Goal: Task Accomplishment & Management: Manage account settings

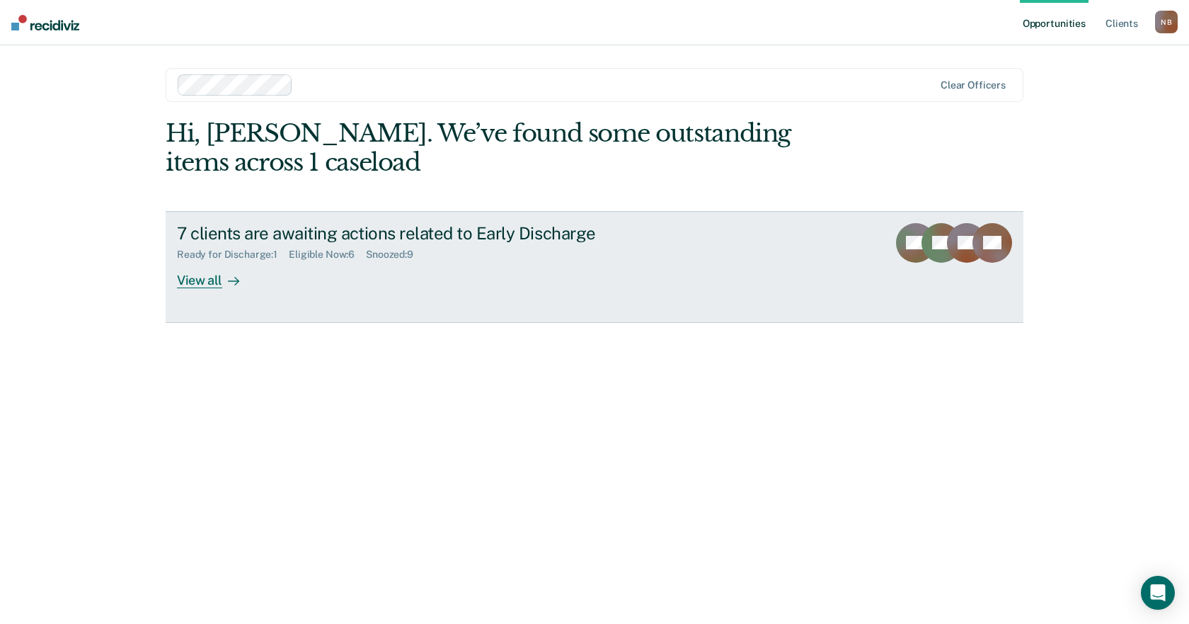
click at [527, 232] on div "7 clients are awaiting actions related to Early Discharge" at bounding box center [425, 233] width 497 height 21
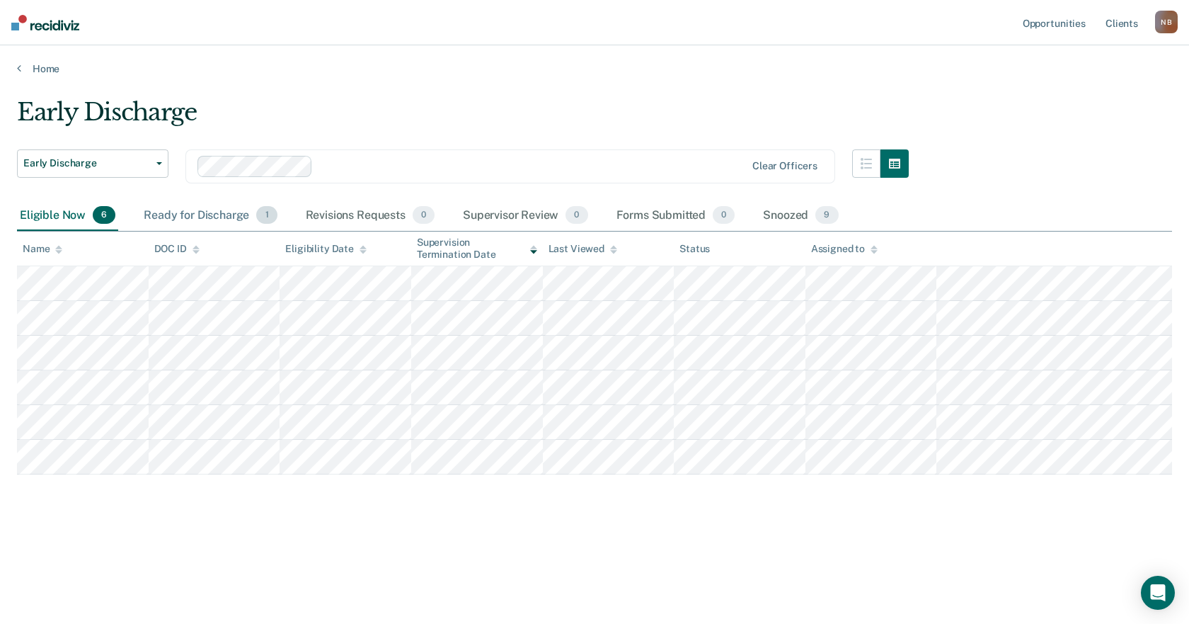
click at [232, 222] on div "Ready for Discharge 1" at bounding box center [210, 215] width 139 height 31
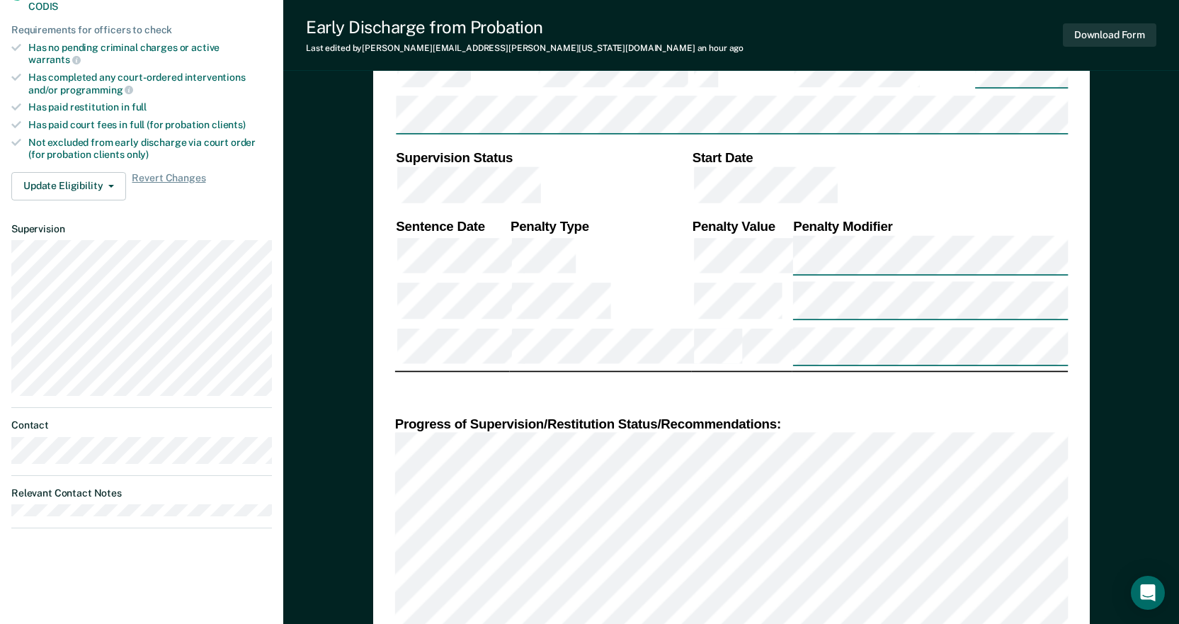
scroll to position [425, 0]
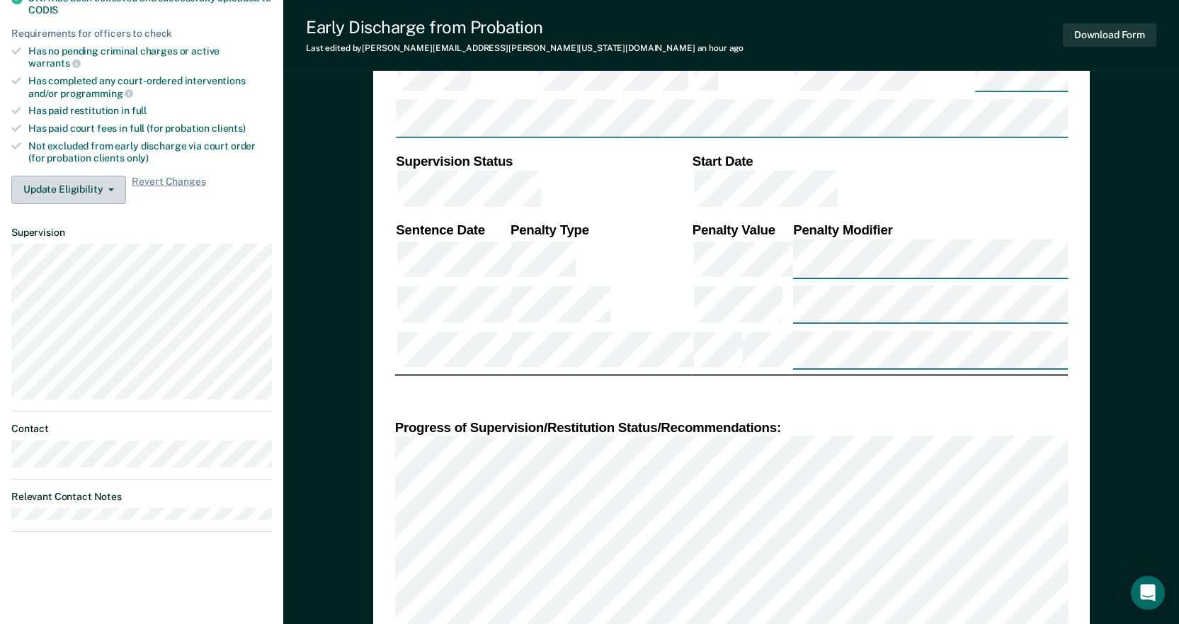
click at [84, 190] on button "Update Eligibility" at bounding box center [68, 190] width 115 height 28
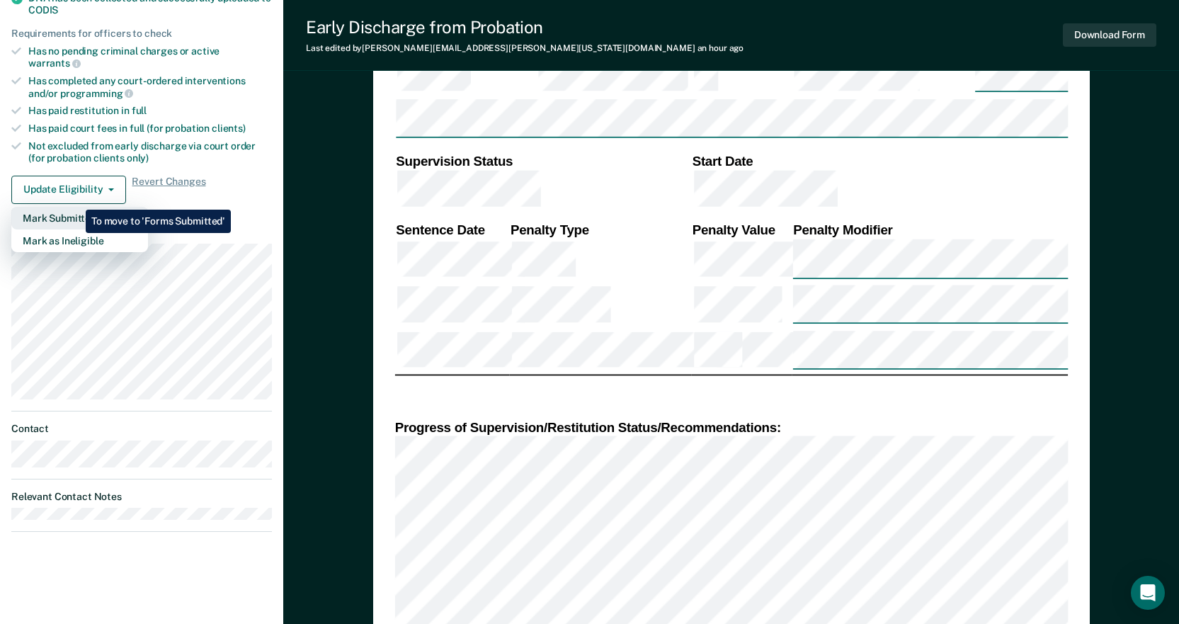
click at [75, 207] on button "Mark Submitted" at bounding box center [79, 218] width 137 height 23
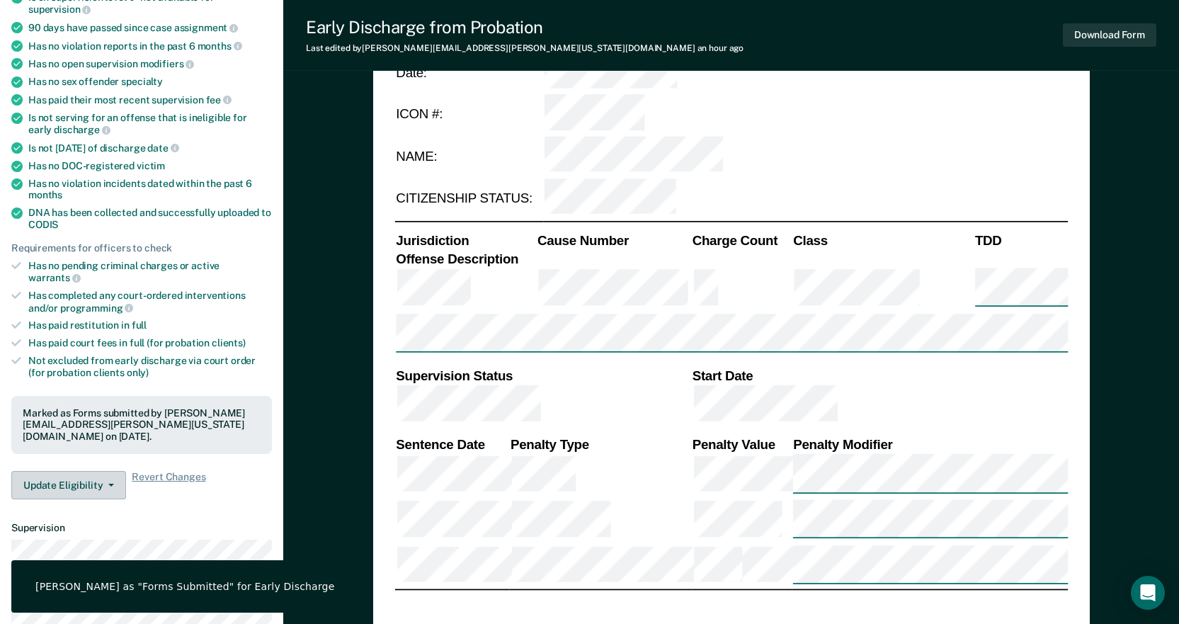
scroll to position [0, 0]
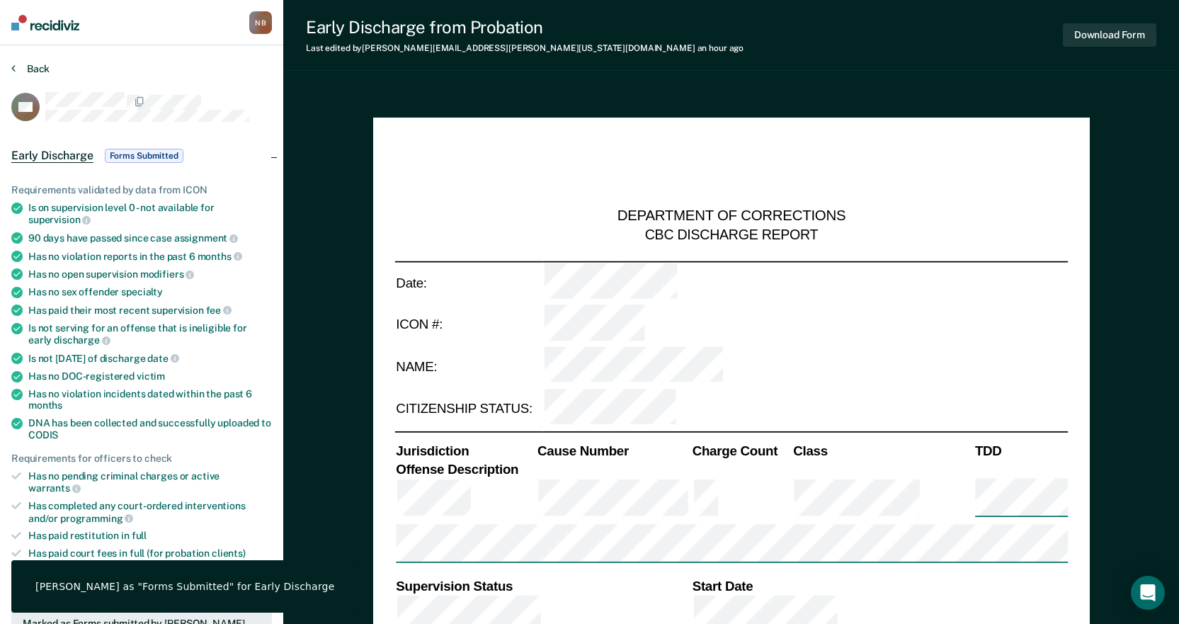
click at [35, 67] on button "Back" at bounding box center [30, 68] width 38 height 13
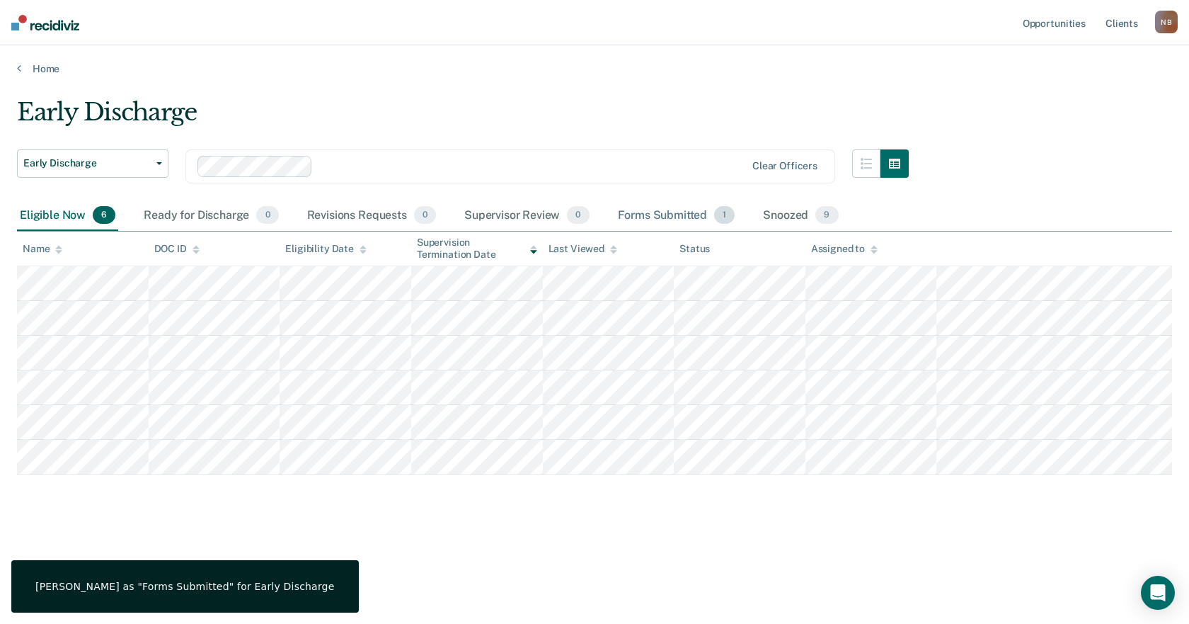
click at [635, 217] on div "Forms Submitted 1" at bounding box center [676, 215] width 123 height 31
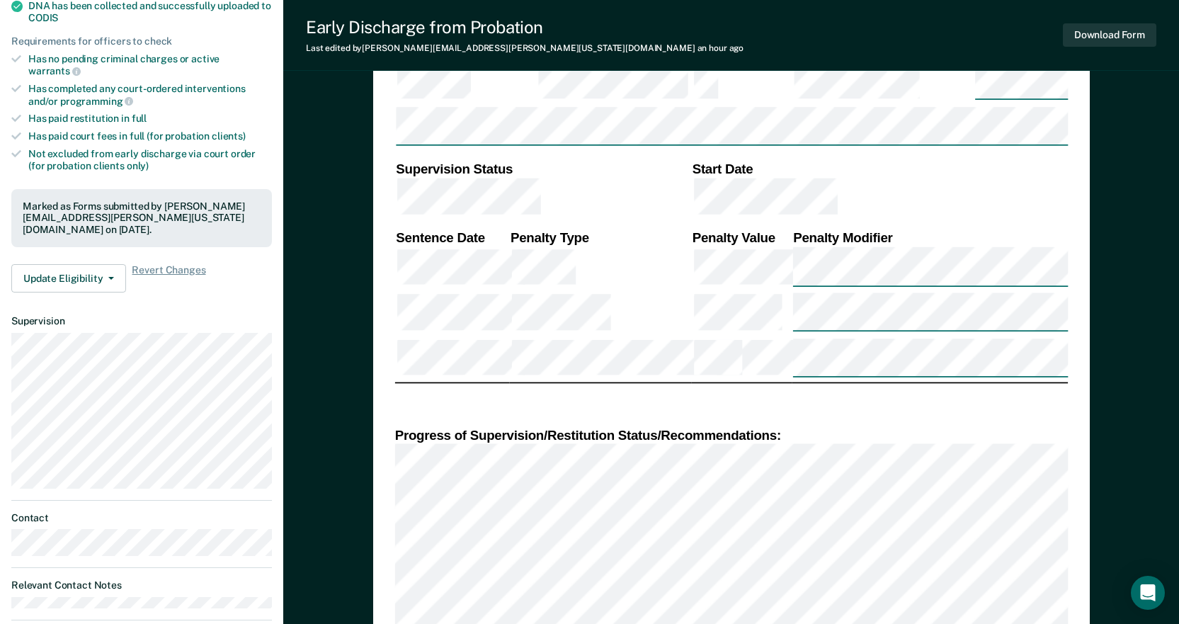
scroll to position [496, 0]
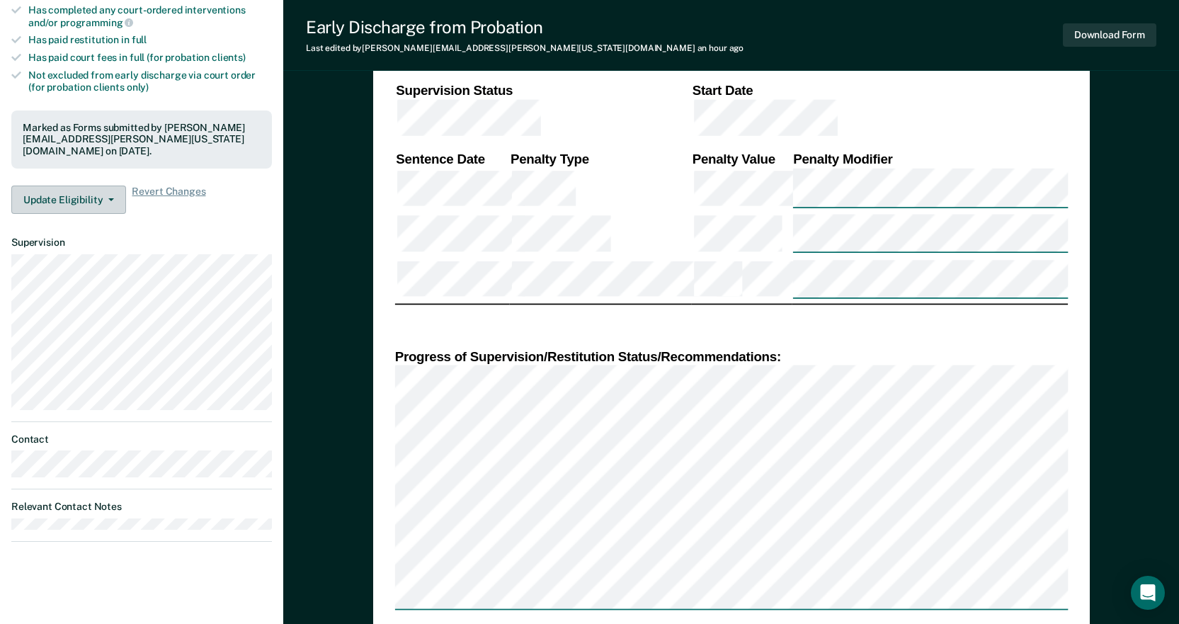
click at [92, 186] on button "Update Eligibility" at bounding box center [68, 200] width 115 height 28
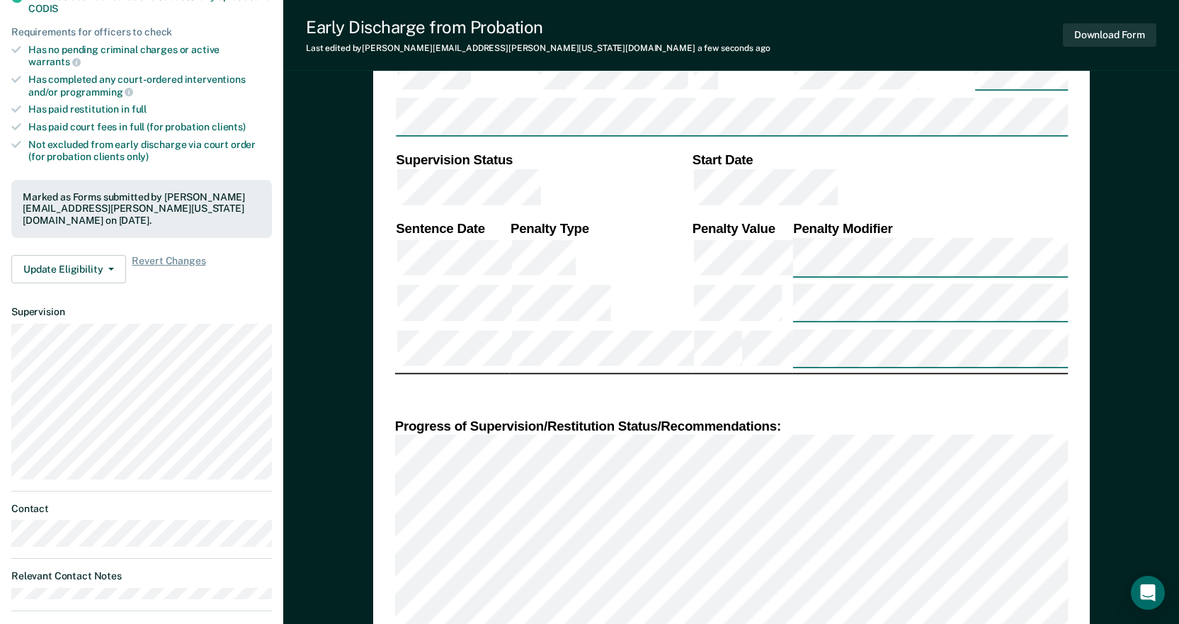
scroll to position [428, 0]
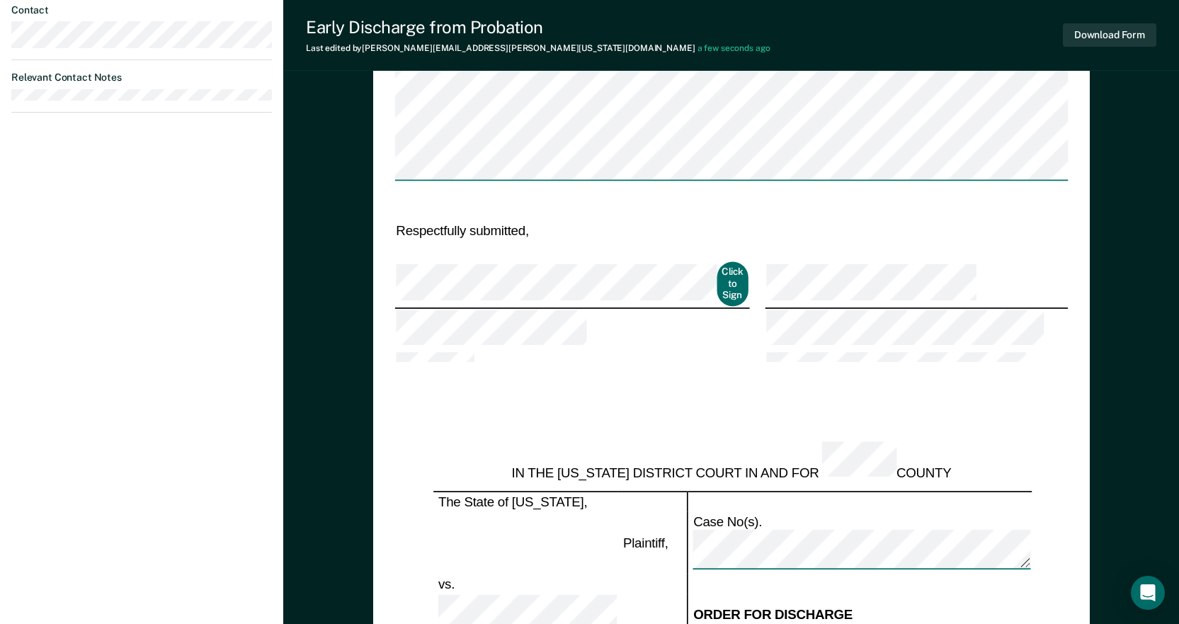
scroll to position [782, 0]
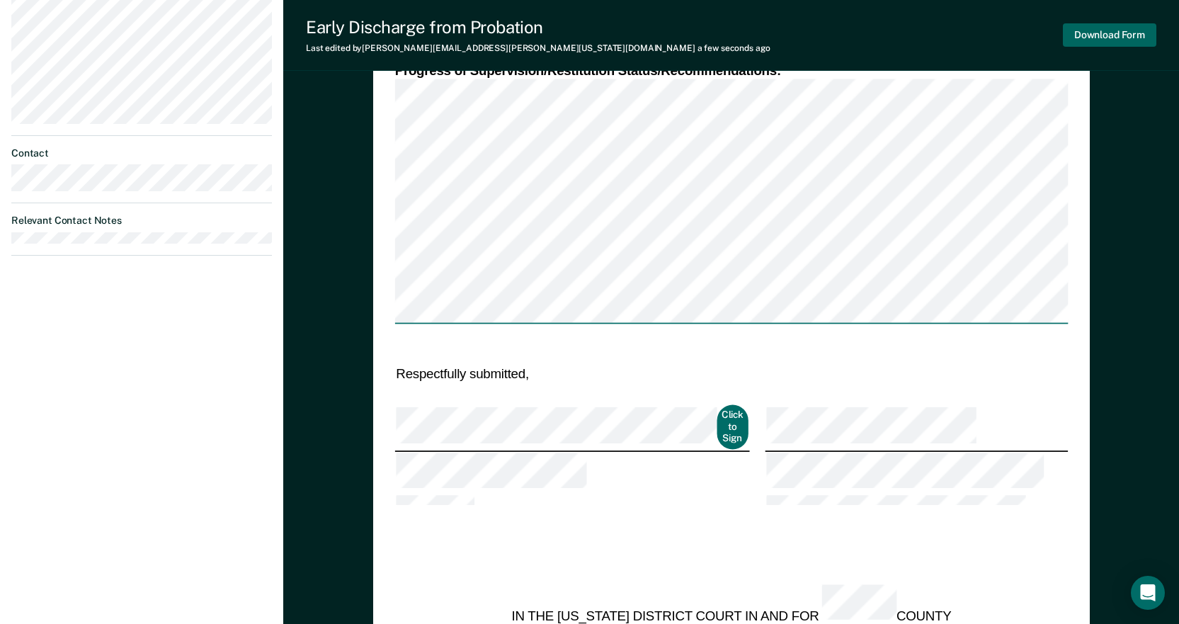
click at [1126, 42] on button "Download Form" at bounding box center [1109, 34] width 93 height 23
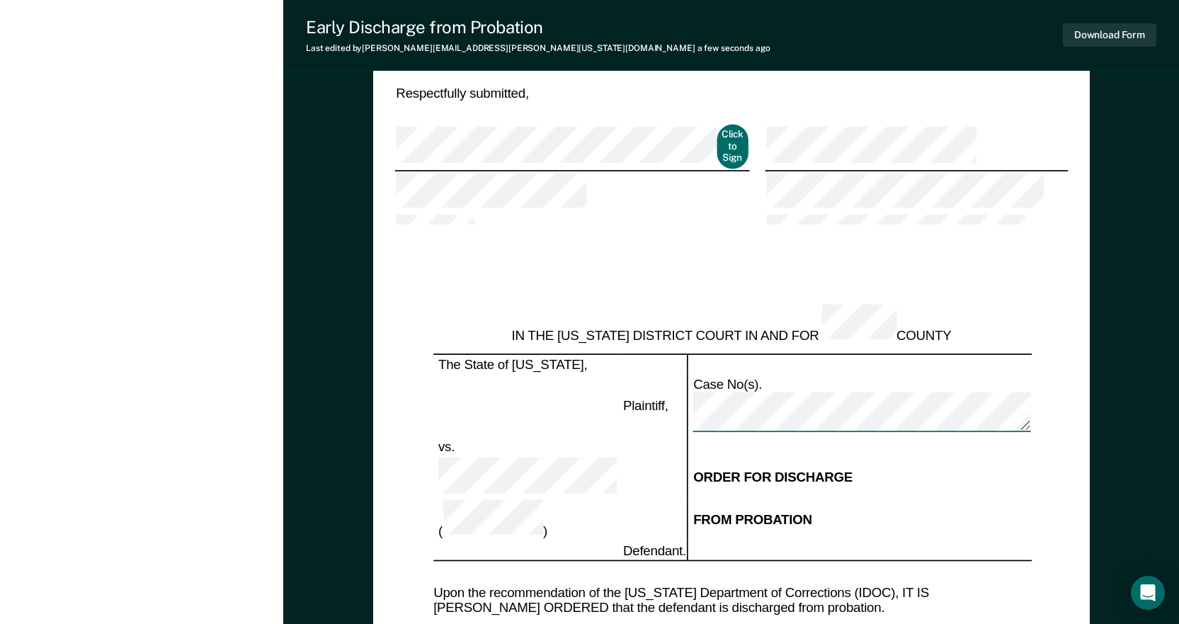
scroll to position [991, 0]
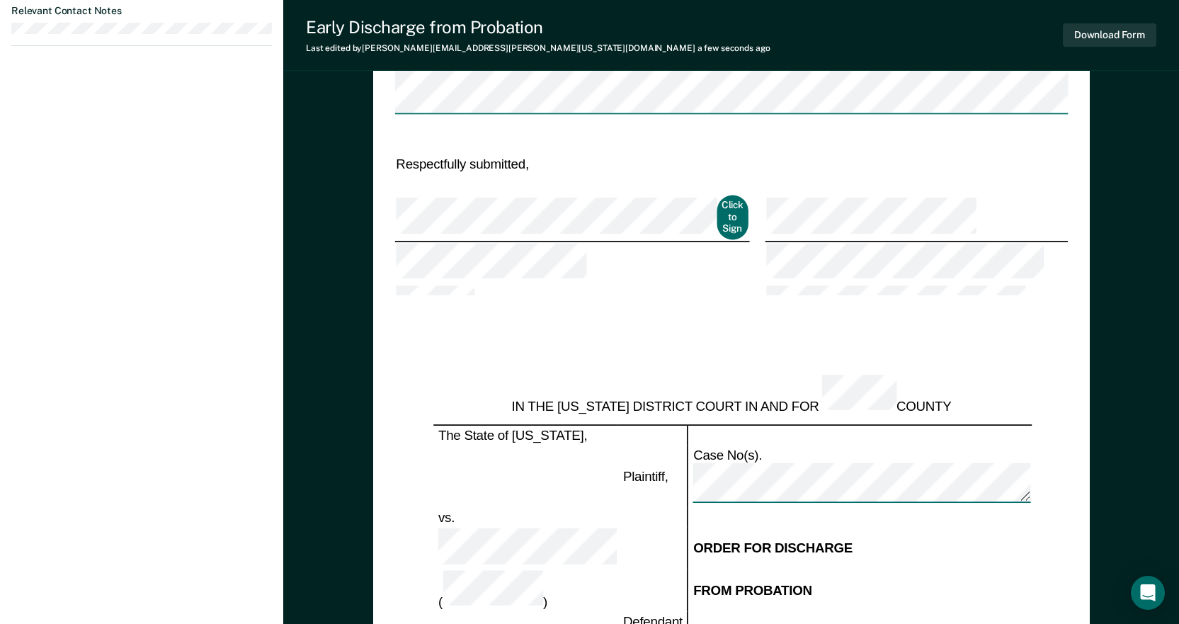
click at [809, 611] on td at bounding box center [858, 621] width 343 height 21
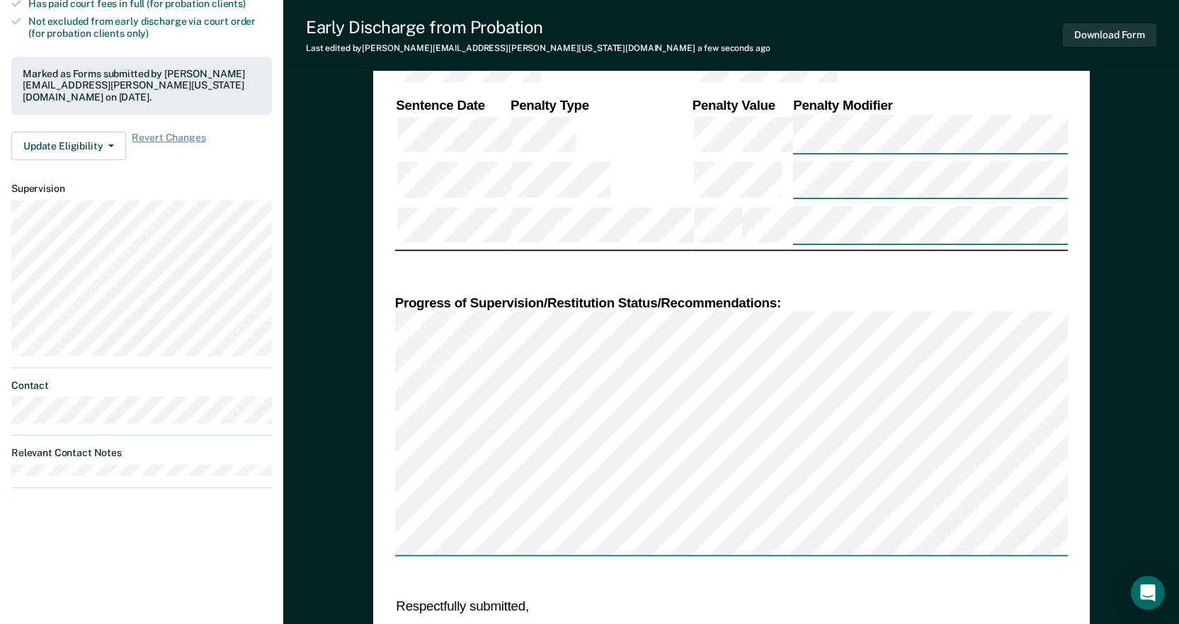
scroll to position [566, 0]
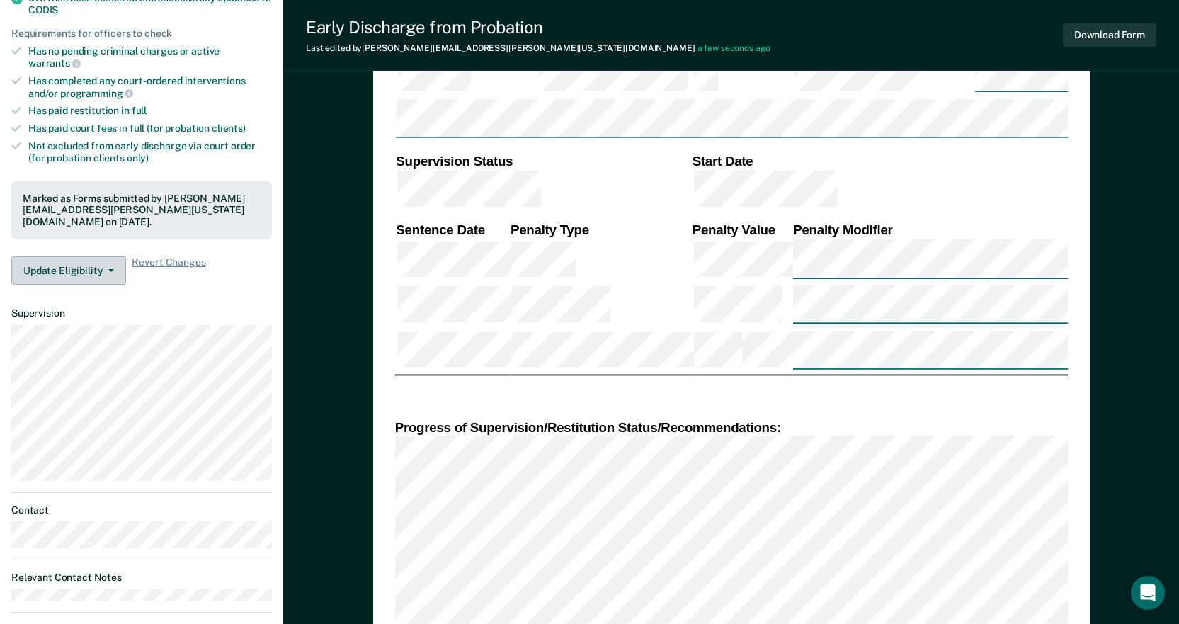
click at [78, 256] on button "Update Eligibility" at bounding box center [68, 270] width 115 height 28
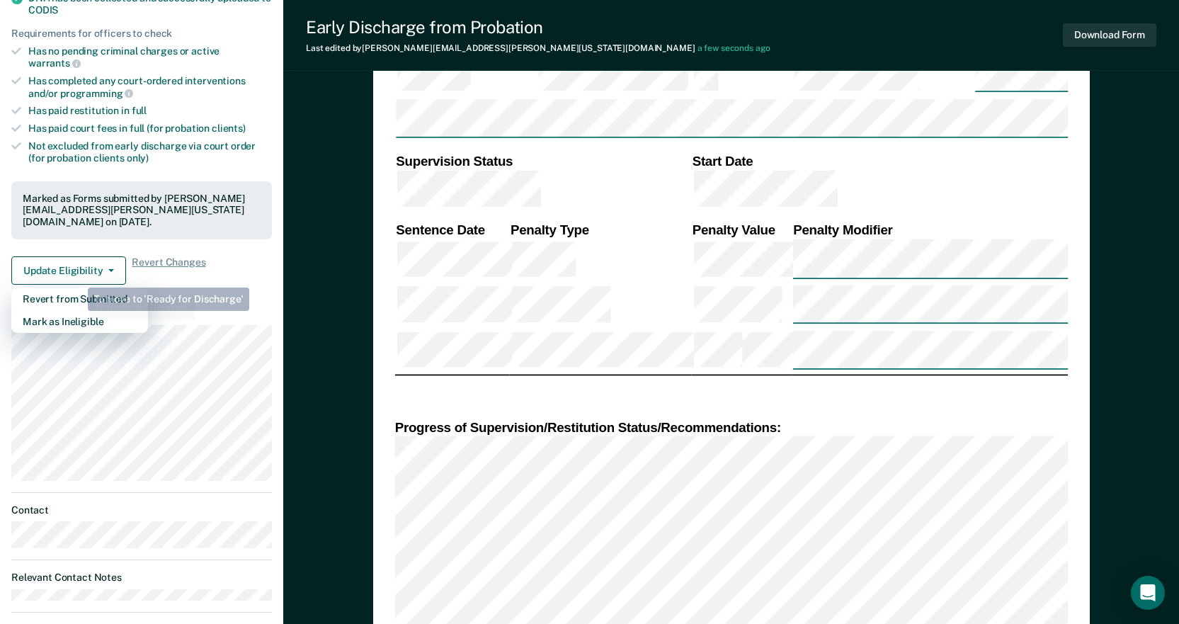
click at [41, 140] on div "Not excluded from early discharge via court order (for probation clients only)" at bounding box center [150, 152] width 244 height 24
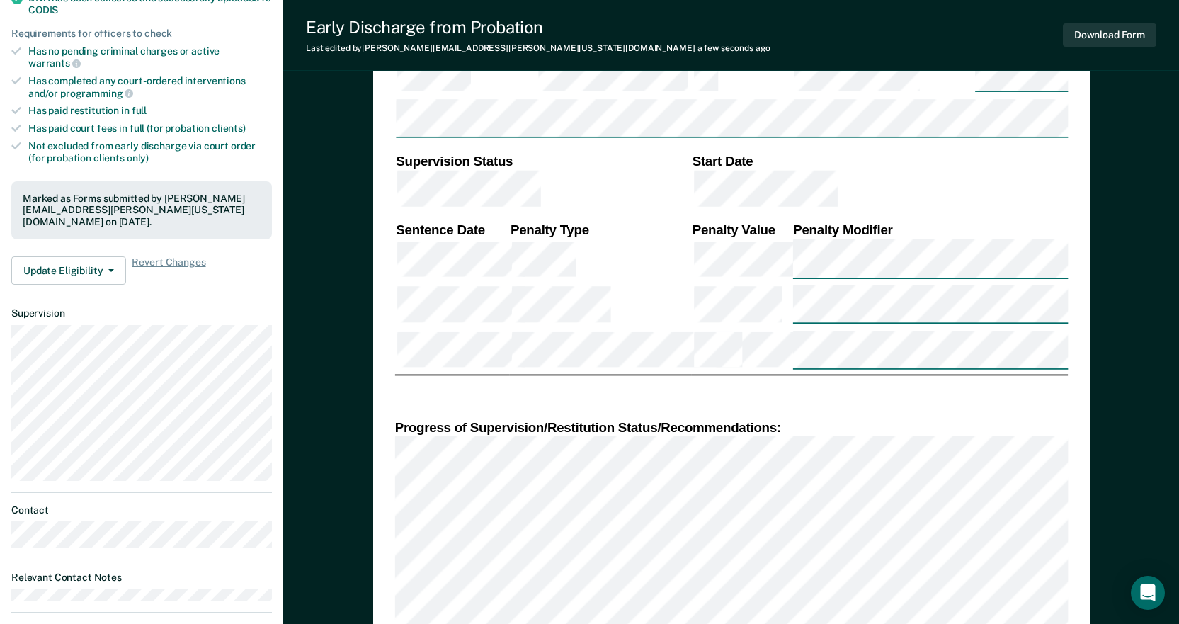
click at [64, 261] on div "Requirements validated by data from ICON Is on supervision level 0 - not availa…" at bounding box center [141, 16] width 283 height 559
click at [69, 256] on button "Update Eligibility" at bounding box center [68, 270] width 115 height 28
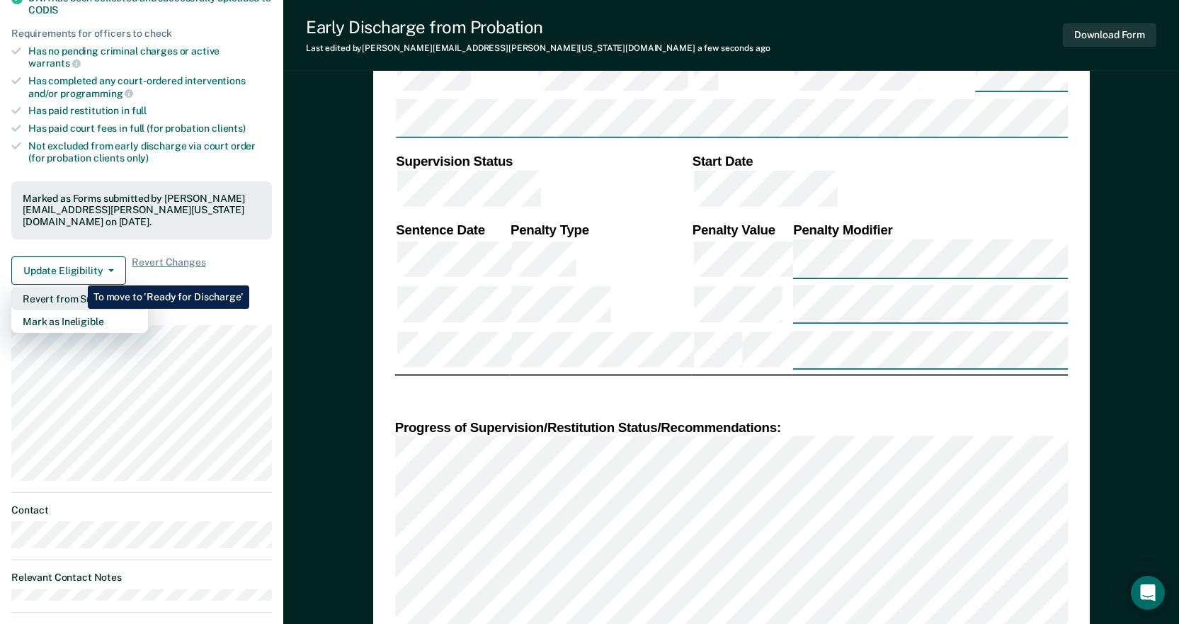
click at [77, 287] on button "Revert from Submitted" at bounding box center [79, 298] width 137 height 23
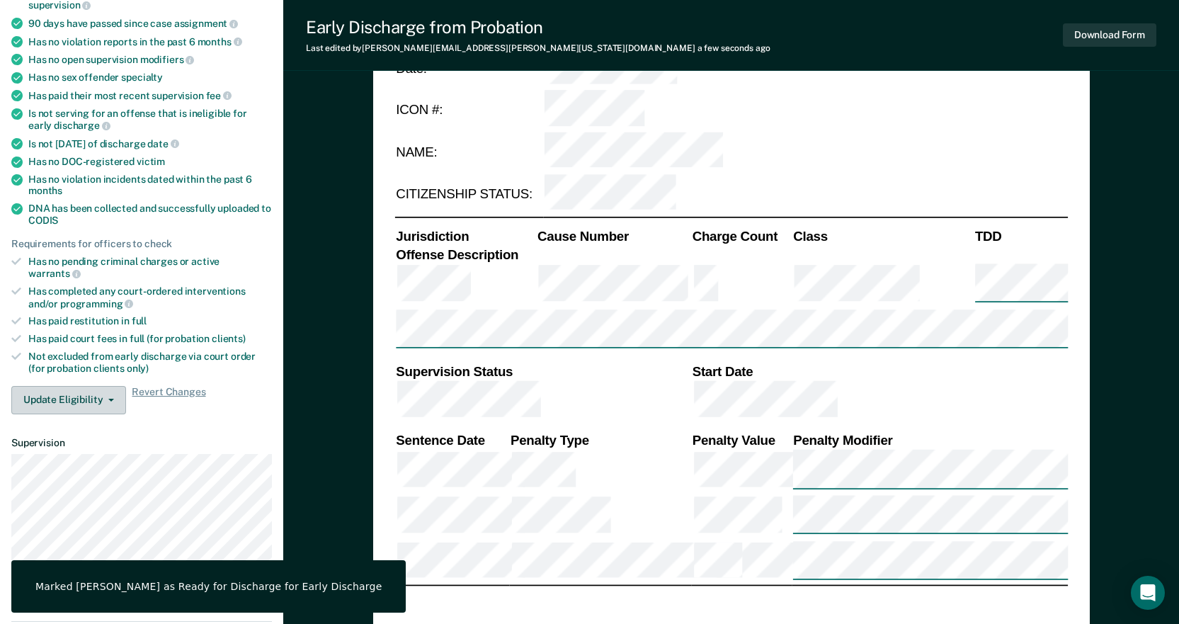
scroll to position [0, 0]
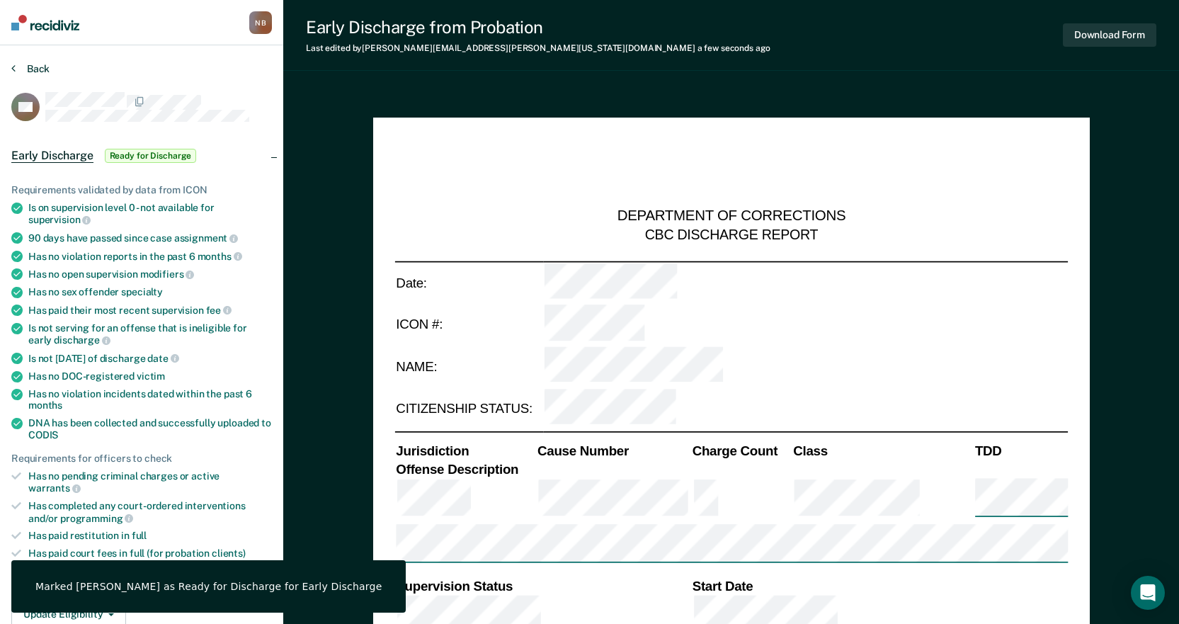
click at [33, 71] on button "Back" at bounding box center [30, 68] width 38 height 13
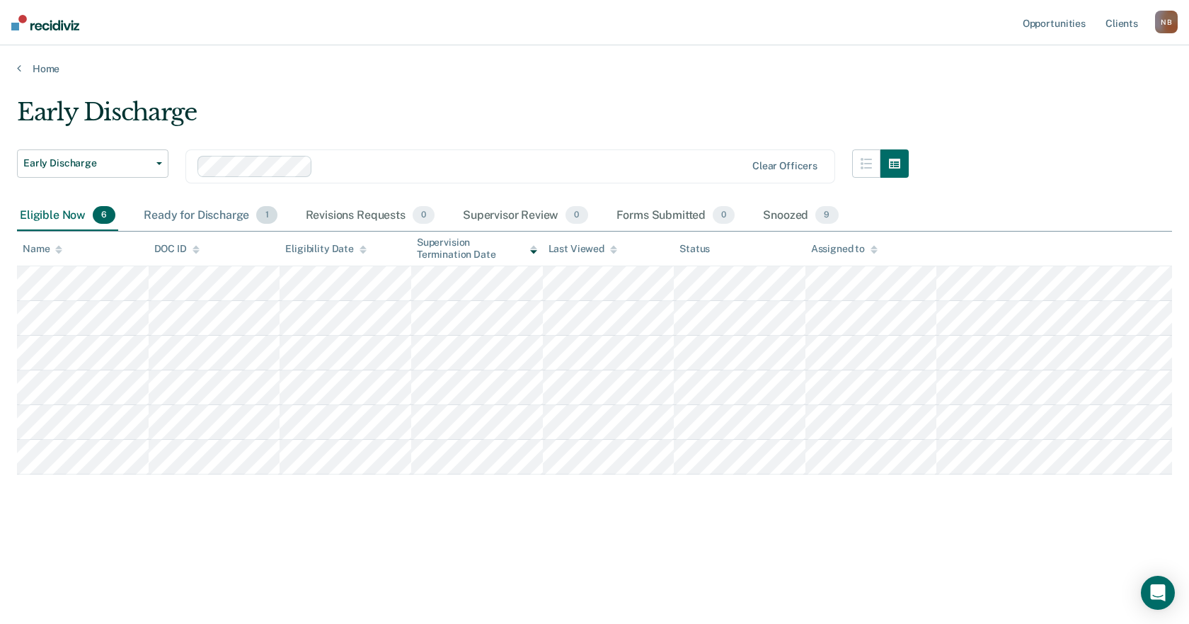
click at [225, 218] on div "Ready for Discharge 1" at bounding box center [210, 215] width 139 height 31
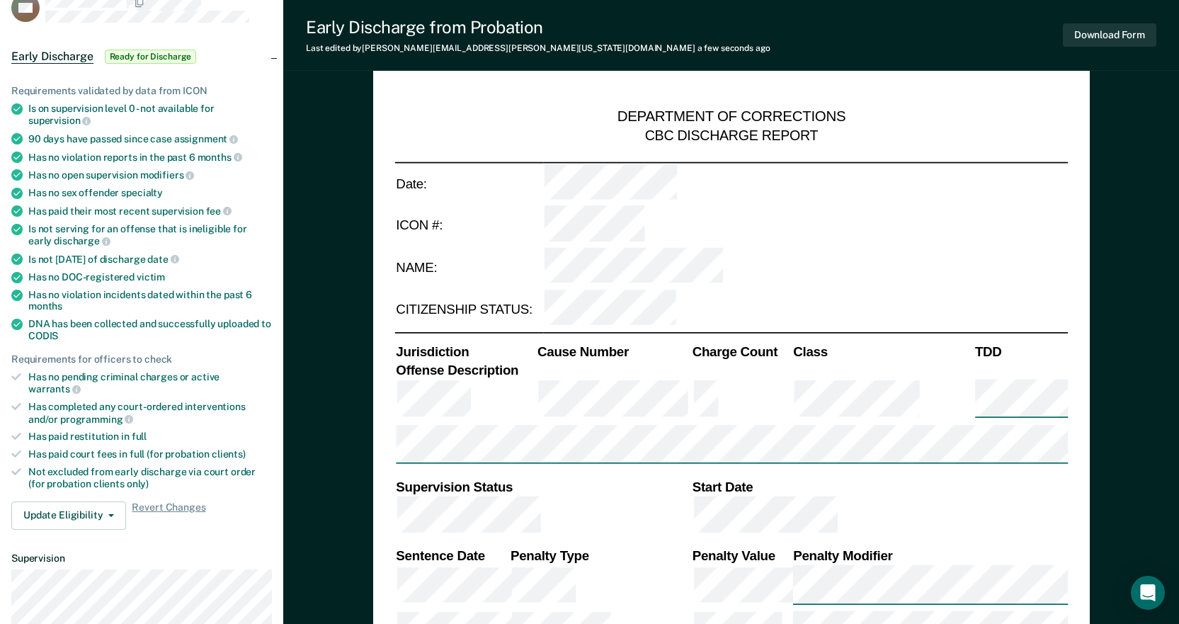
scroll to position [566, 0]
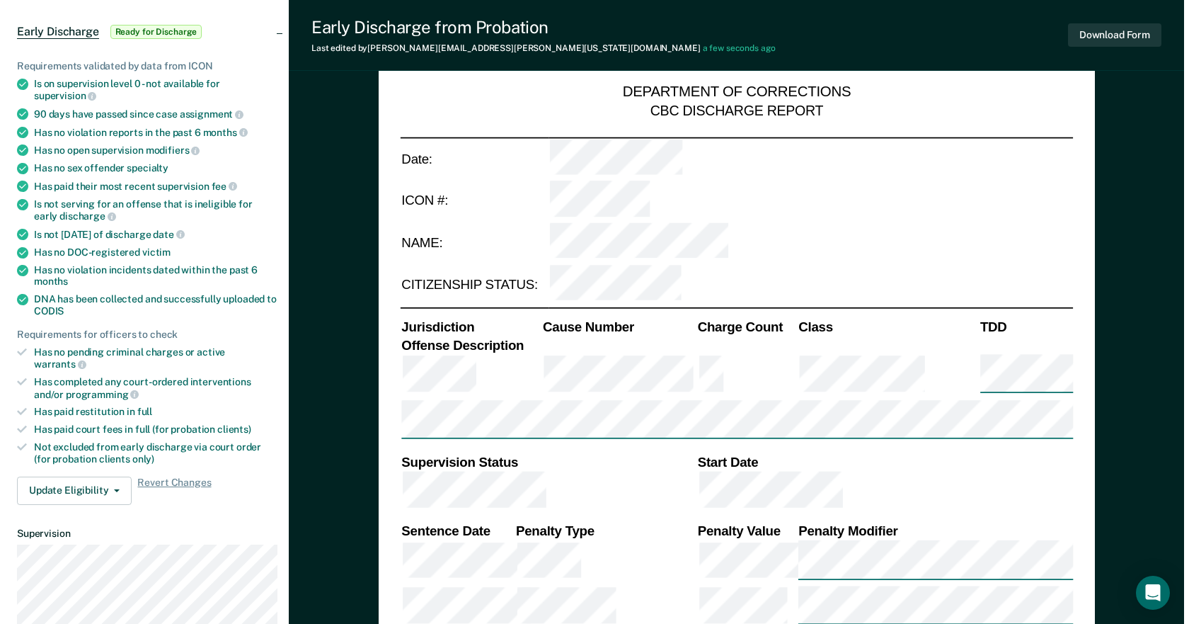
scroll to position [0, 0]
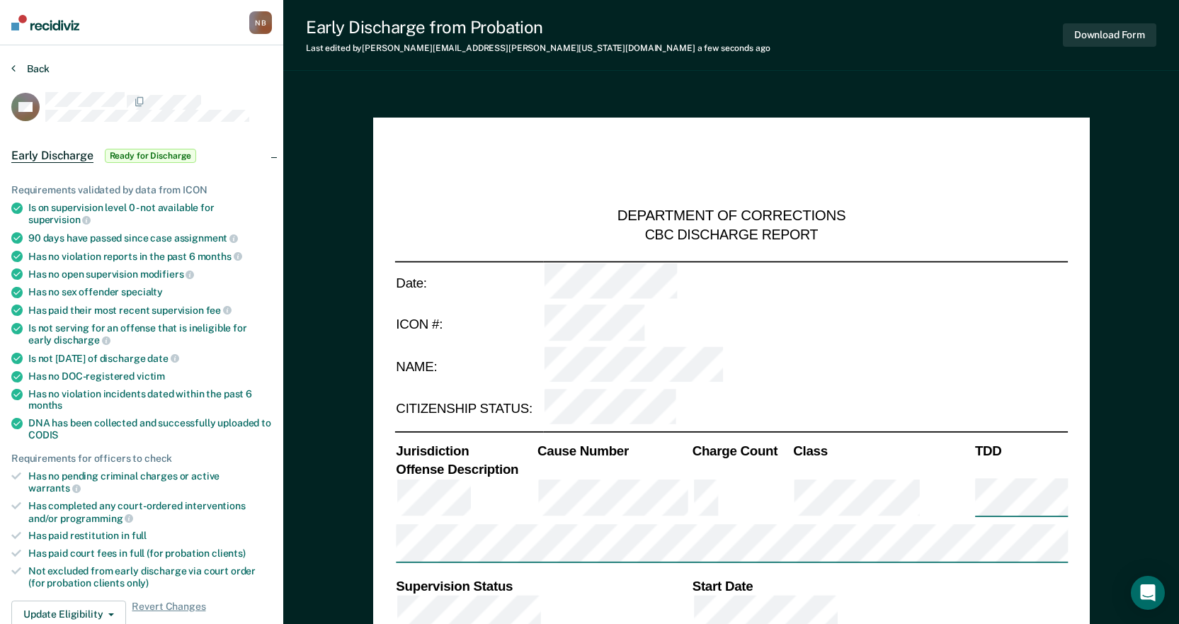
click at [31, 71] on button "Back" at bounding box center [30, 68] width 38 height 13
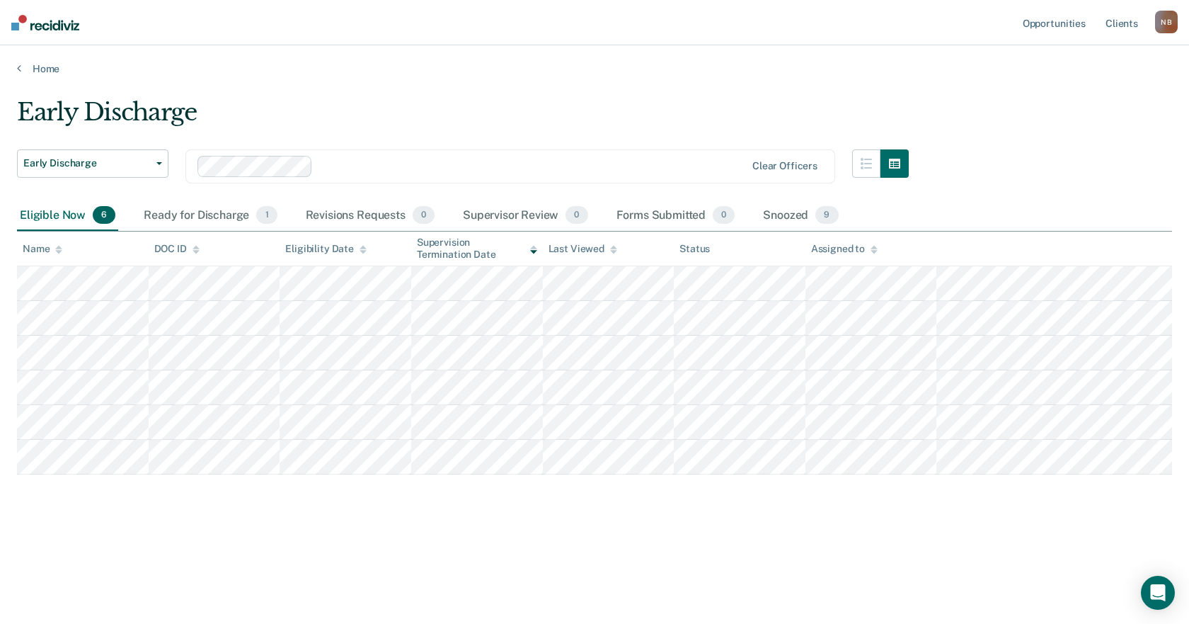
click at [1160, 28] on div "N B" at bounding box center [1167, 22] width 23 height 23
click at [1090, 58] on link "Profile" at bounding box center [1110, 58] width 114 height 12
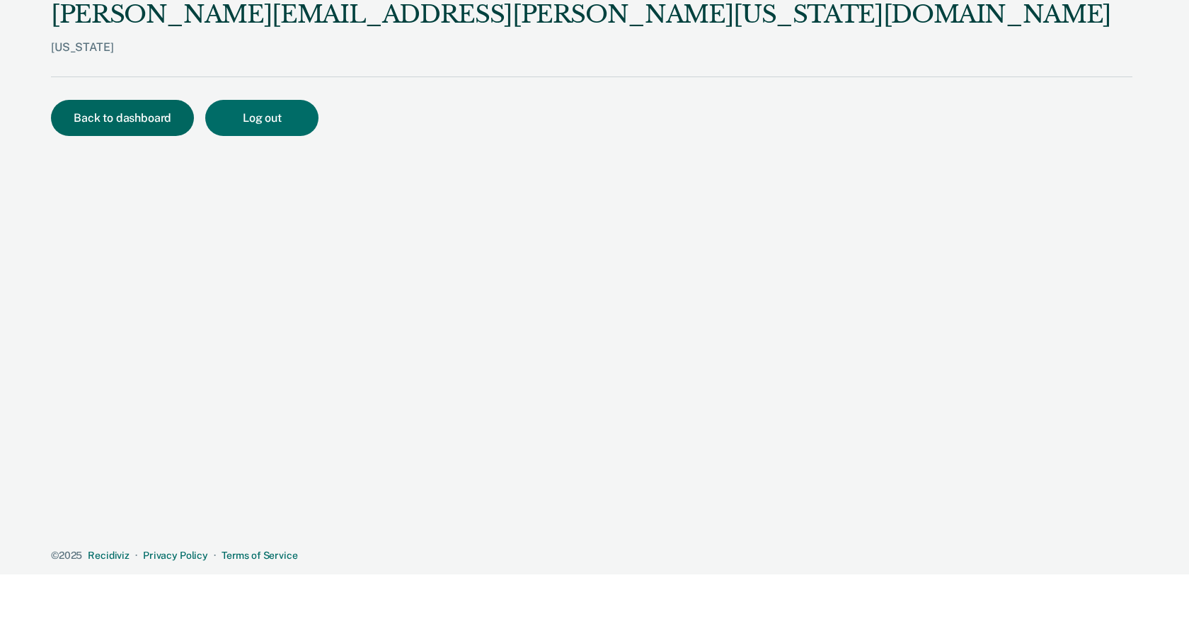
click at [74, 114] on button "Back to dashboard" at bounding box center [122, 118] width 143 height 36
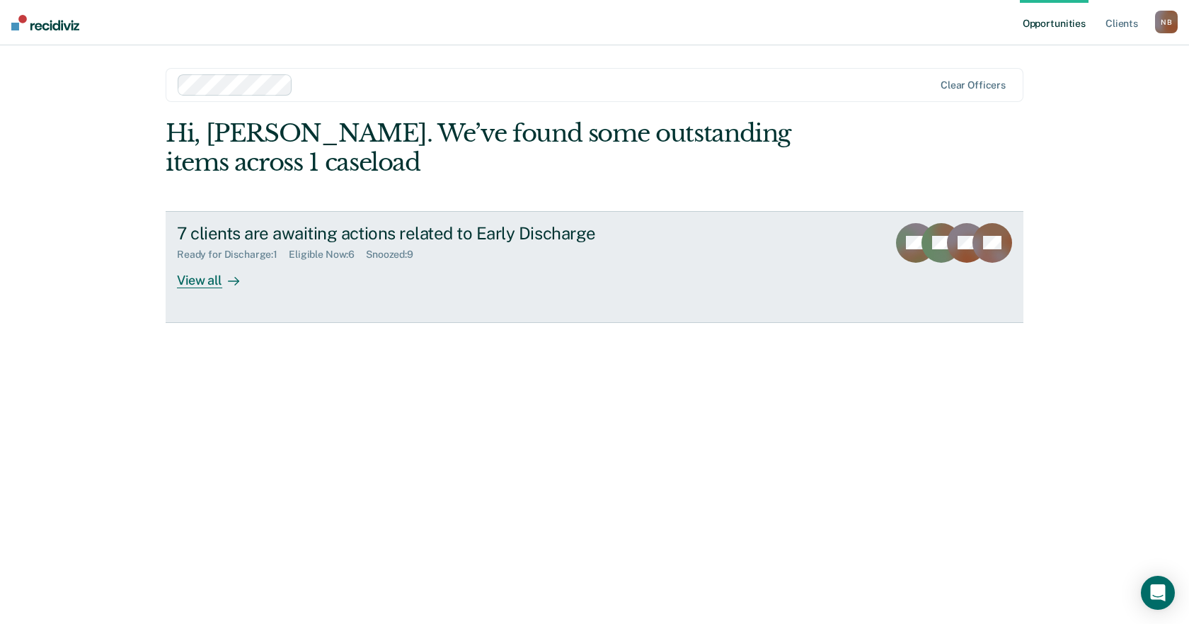
click at [319, 263] on div "7 clients are awaiting actions related to Early Discharge Ready for Discharge :…" at bounding box center [442, 255] width 531 height 65
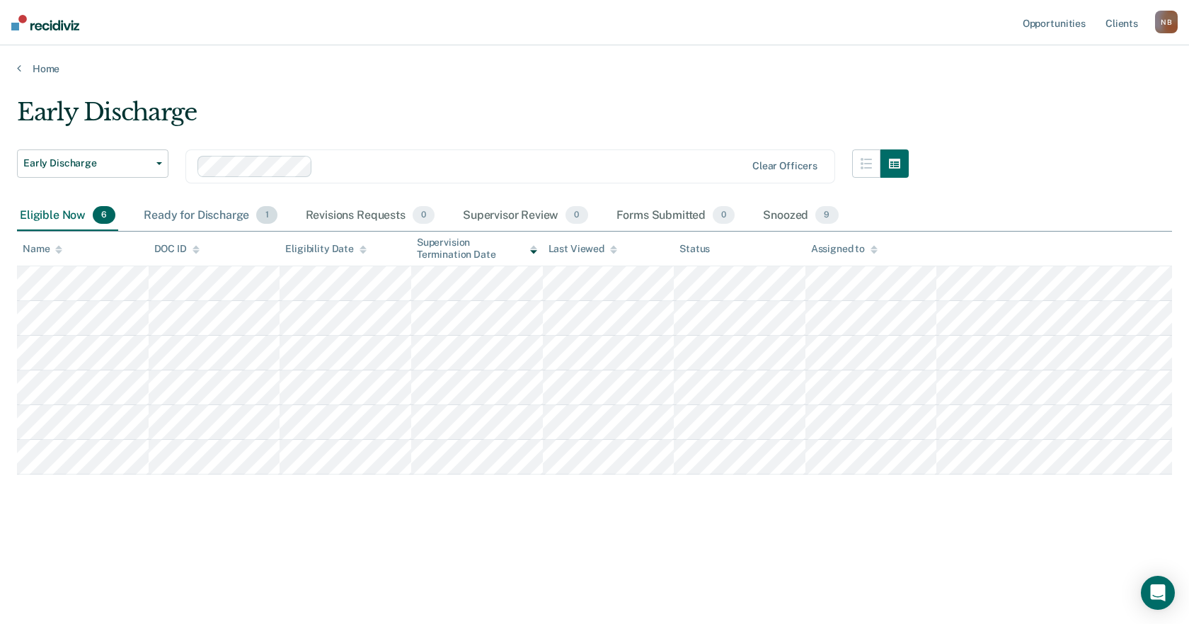
click at [196, 217] on div "Ready for Discharge 1" at bounding box center [210, 215] width 139 height 31
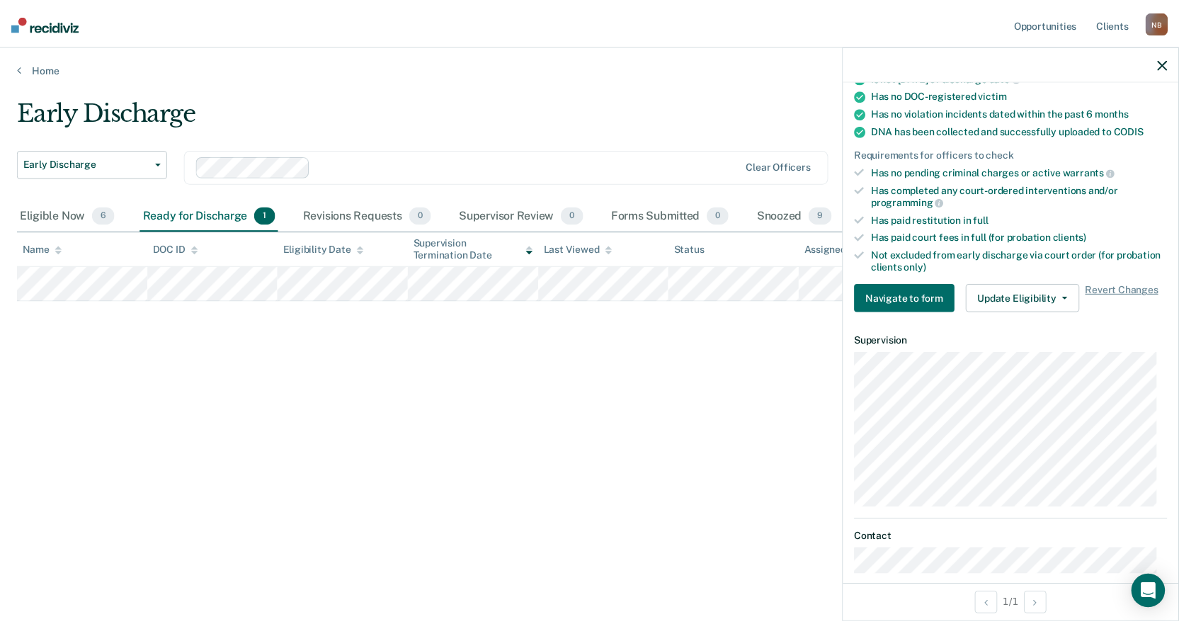
scroll to position [357, 0]
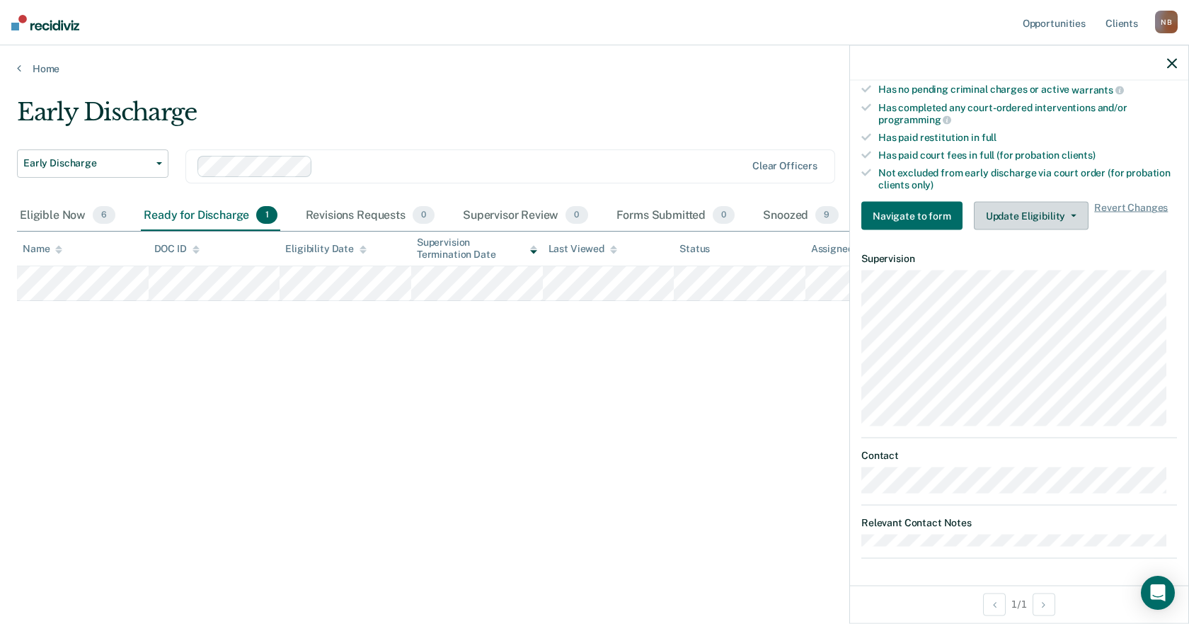
click at [1056, 218] on button "Update Eligibility" at bounding box center [1031, 216] width 115 height 28
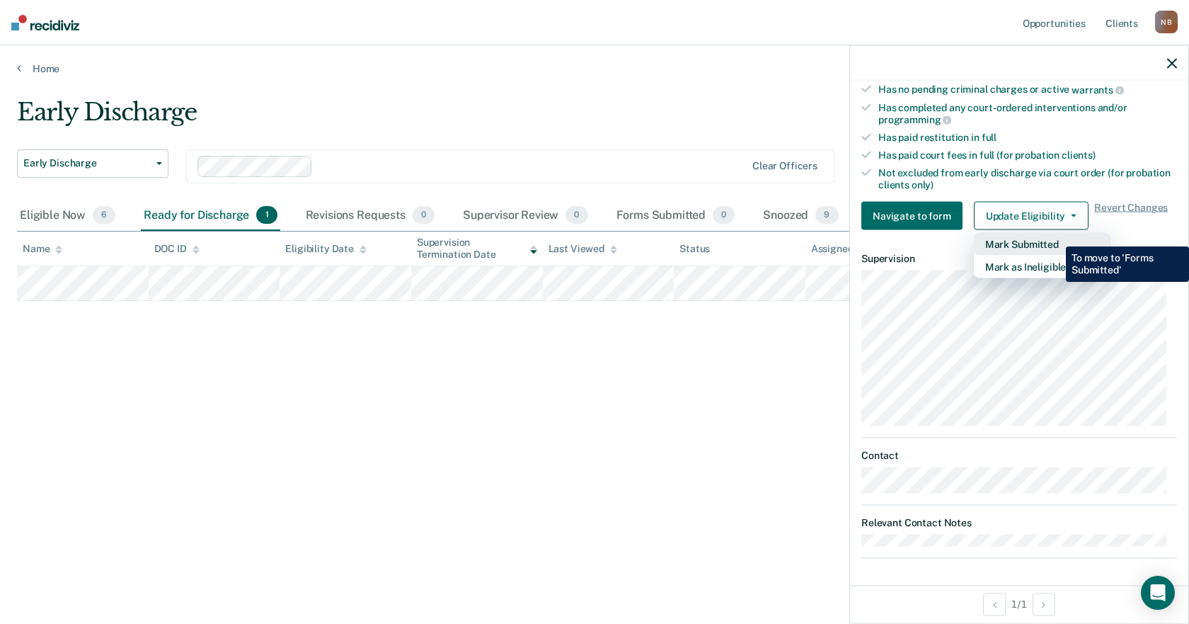
click at [1056, 236] on button "Mark Submitted" at bounding box center [1042, 244] width 137 height 23
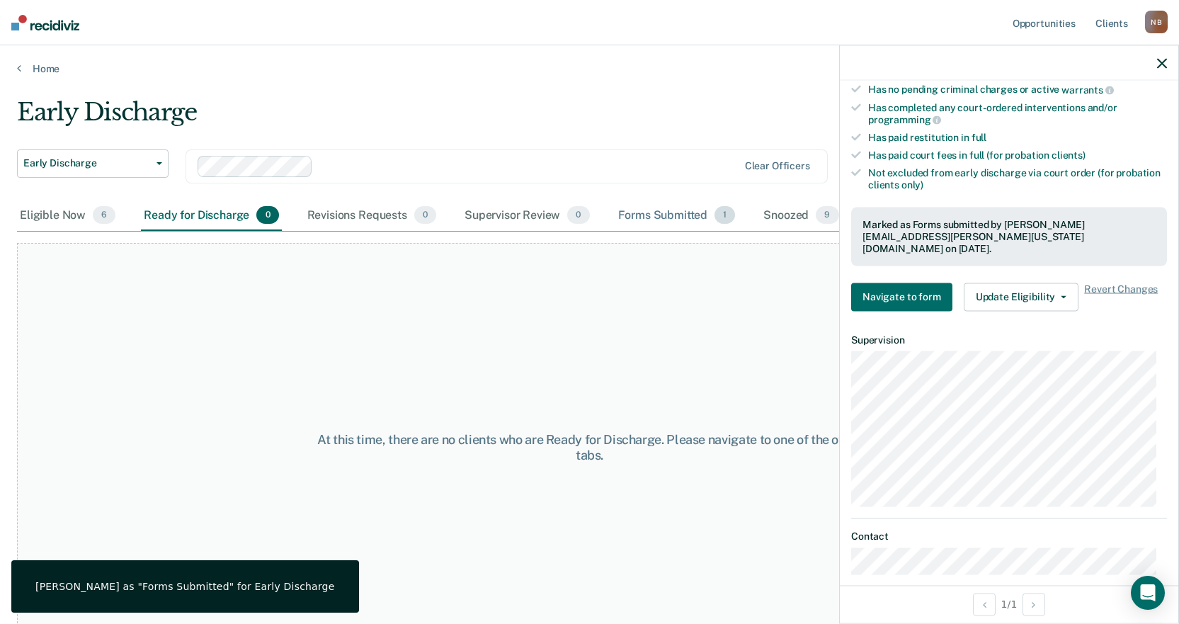
click at [649, 221] on div "Forms Submitted 1" at bounding box center [676, 215] width 123 height 31
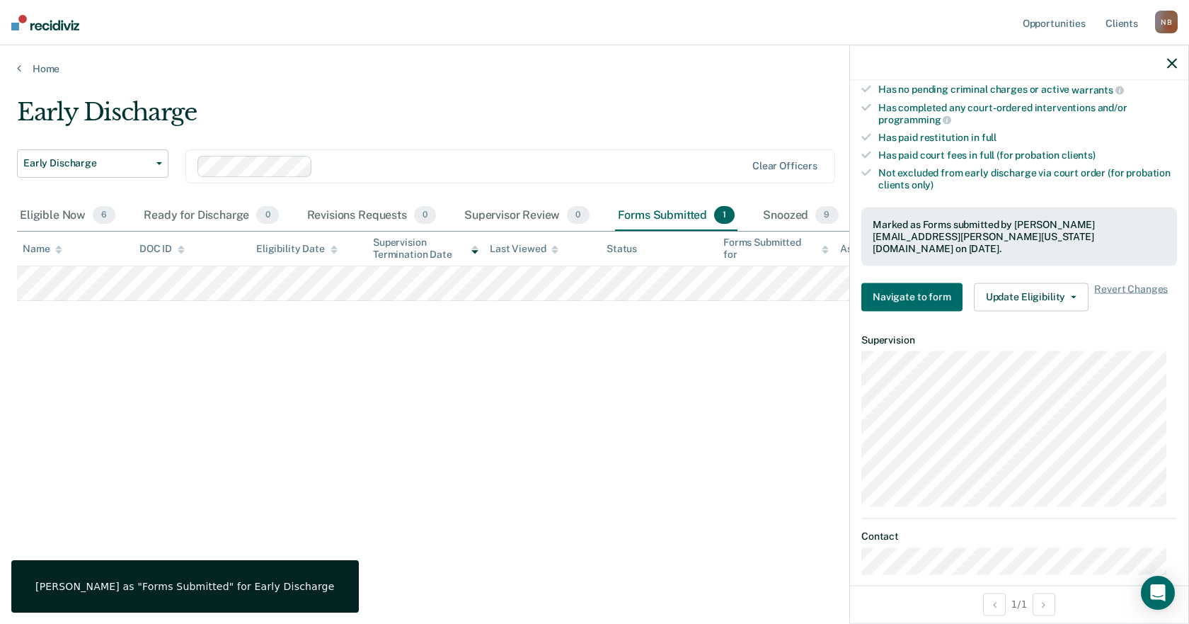
click at [768, 421] on div "Early Discharge Early Discharge Early Discharge Clear officers Eligible Now 6 R…" at bounding box center [595, 308] width 1156 height 420
click at [1172, 61] on icon "button" at bounding box center [1173, 63] width 10 height 10
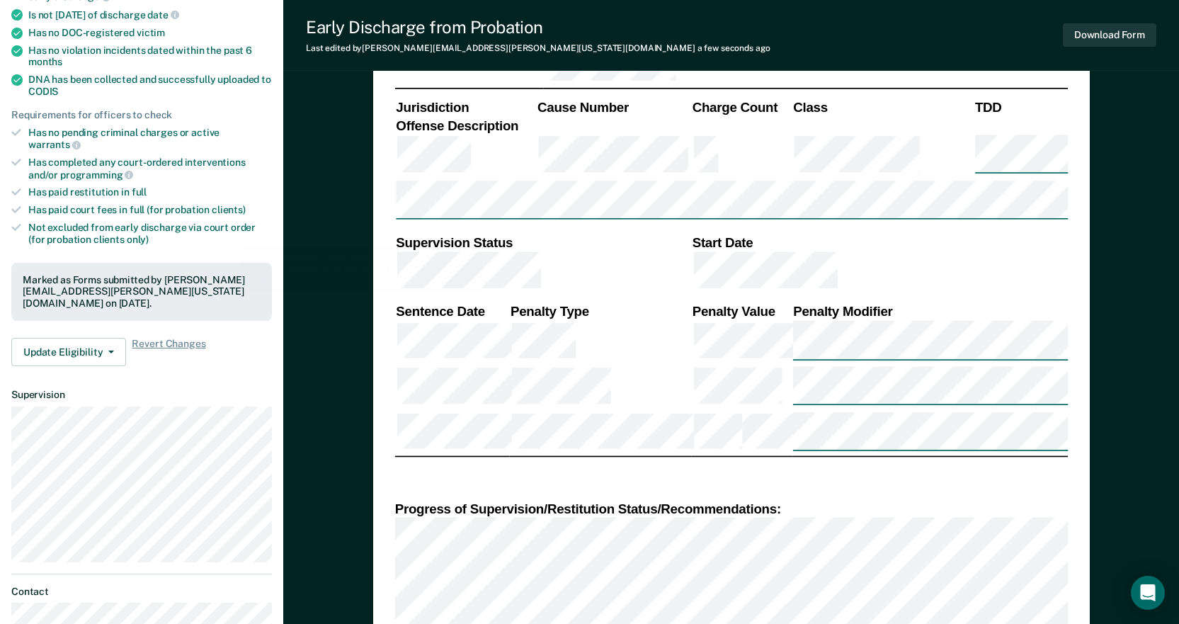
scroll to position [496, 0]
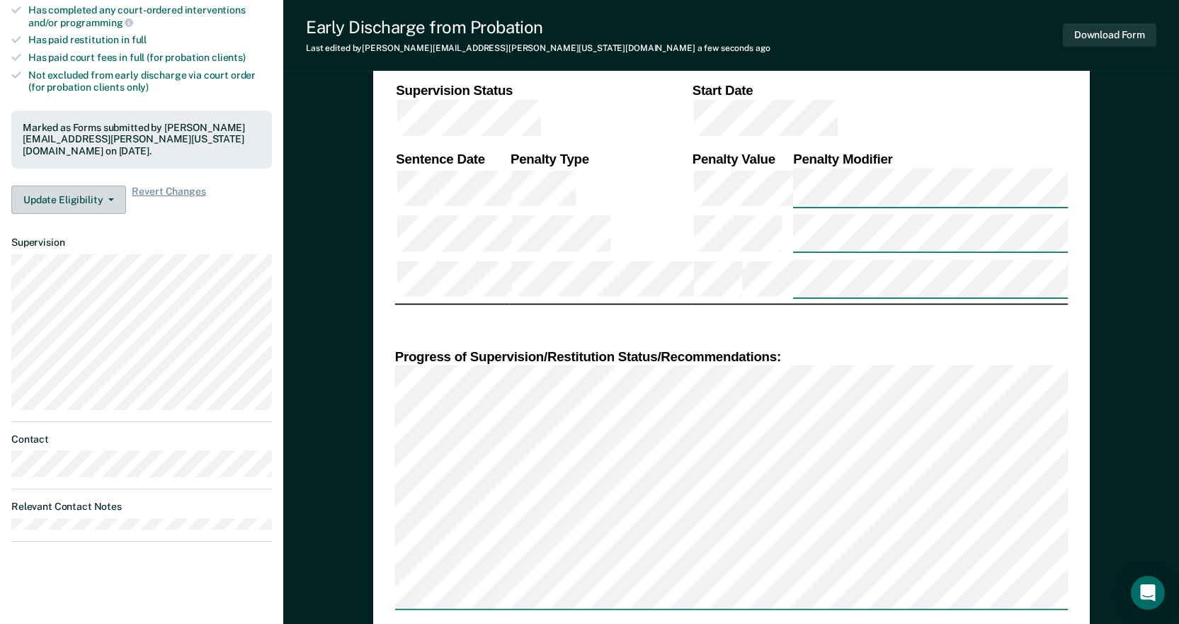
click at [100, 186] on button "Update Eligibility" at bounding box center [68, 200] width 115 height 28
click at [93, 186] on button "Update Eligibility" at bounding box center [68, 200] width 115 height 28
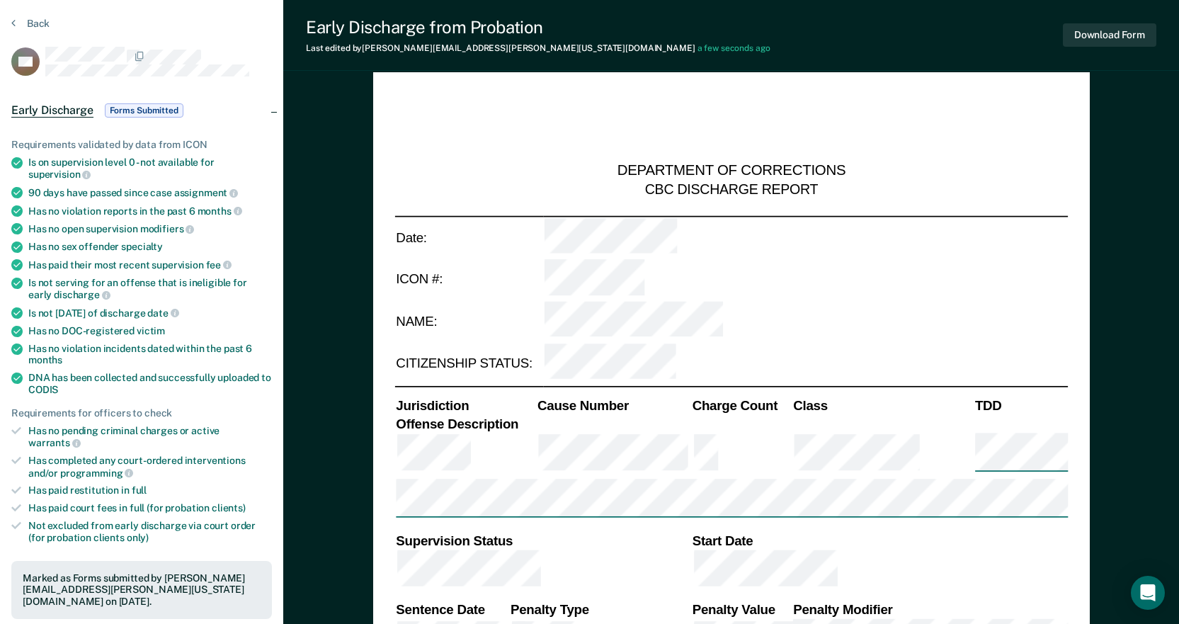
scroll to position [0, 0]
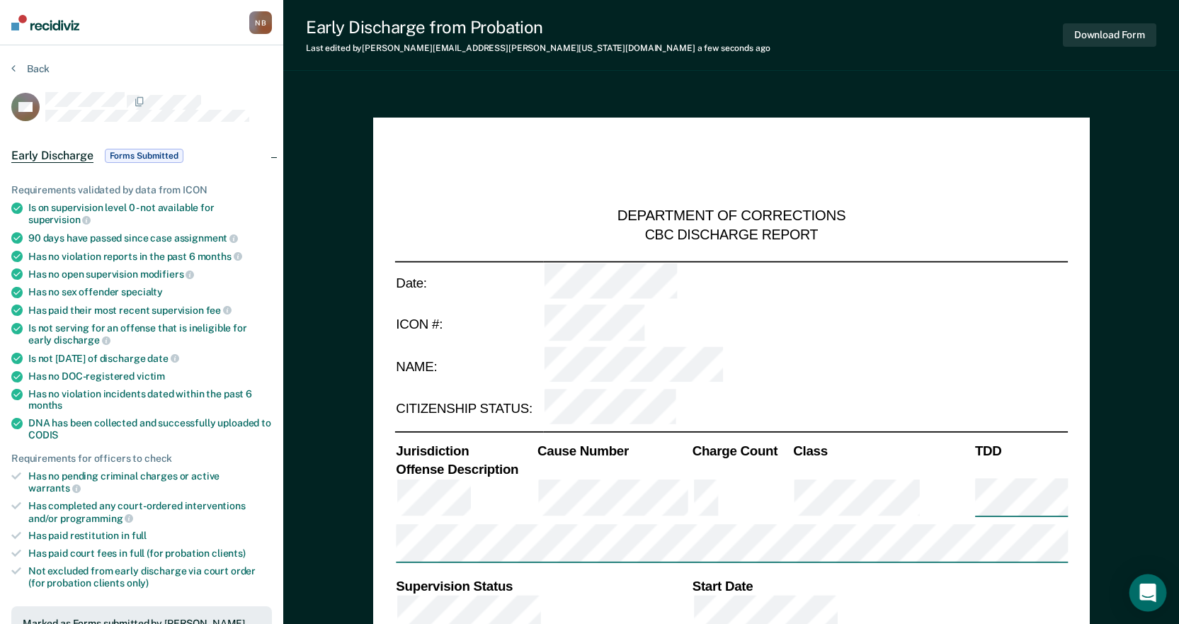
click at [1152, 594] on icon "Open Intercom Messenger" at bounding box center [1147, 592] width 16 height 18
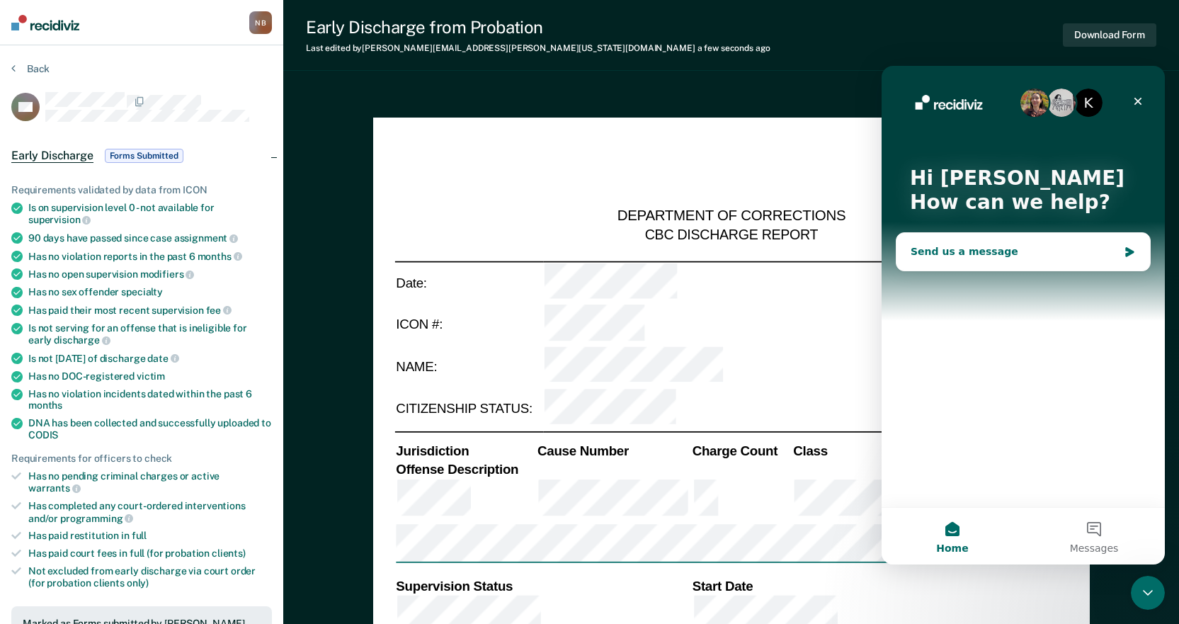
click at [975, 257] on div "Send us a message" at bounding box center [1014, 251] width 207 height 15
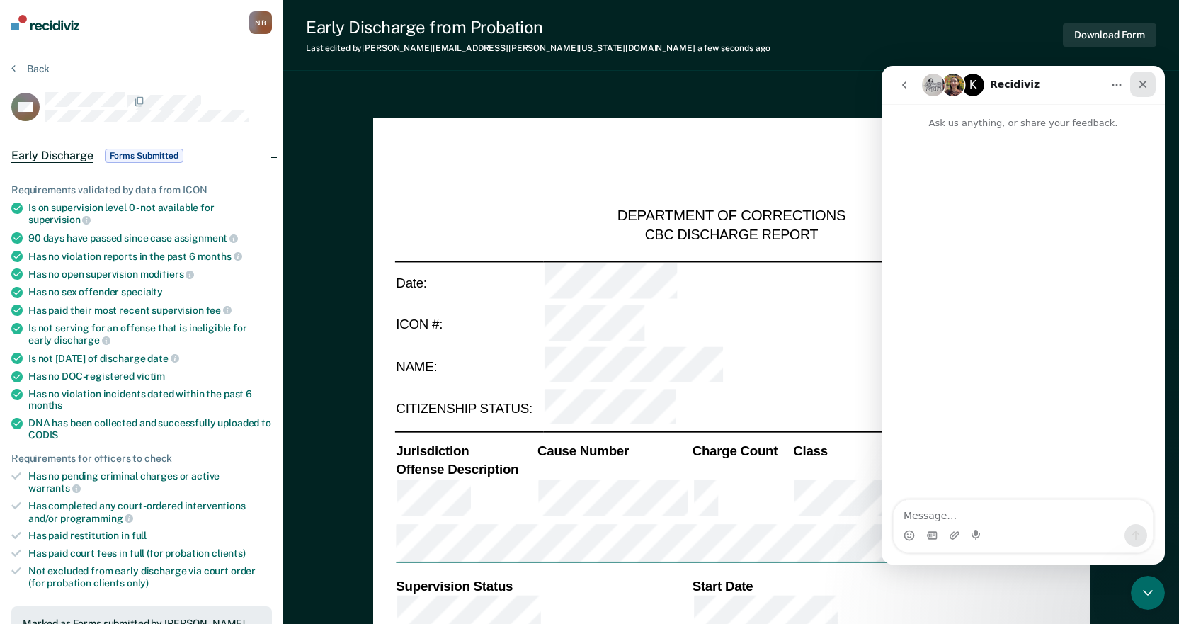
click at [1146, 83] on icon "Close" at bounding box center [1142, 84] width 11 height 11
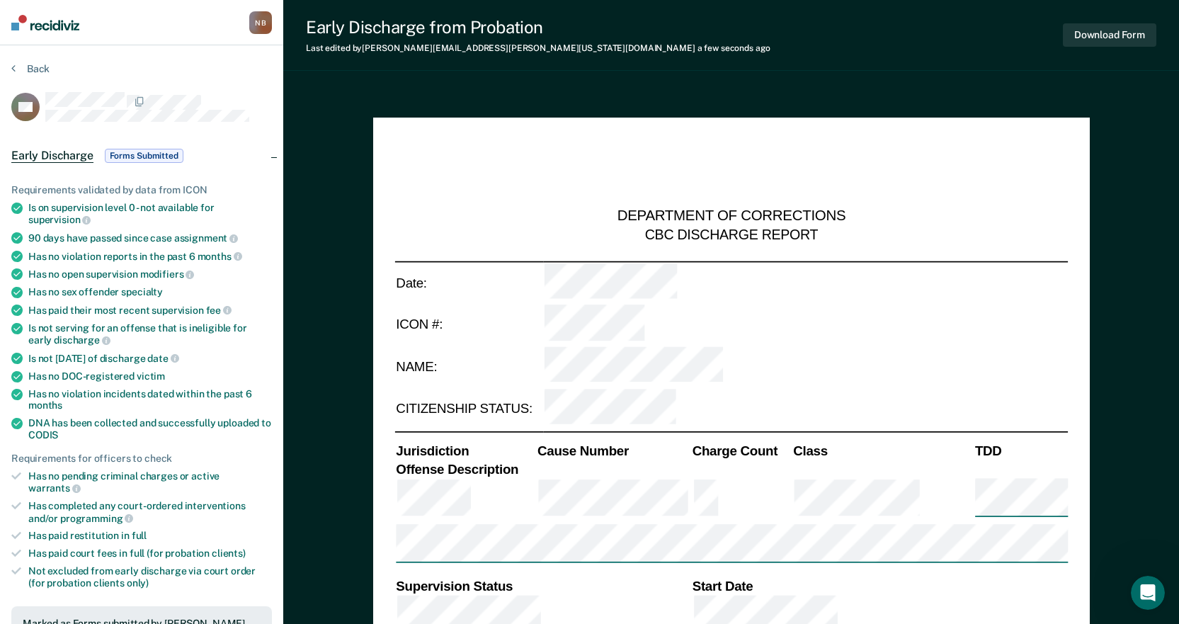
click at [908, 595] on td at bounding box center [878, 616] width 377 height 42
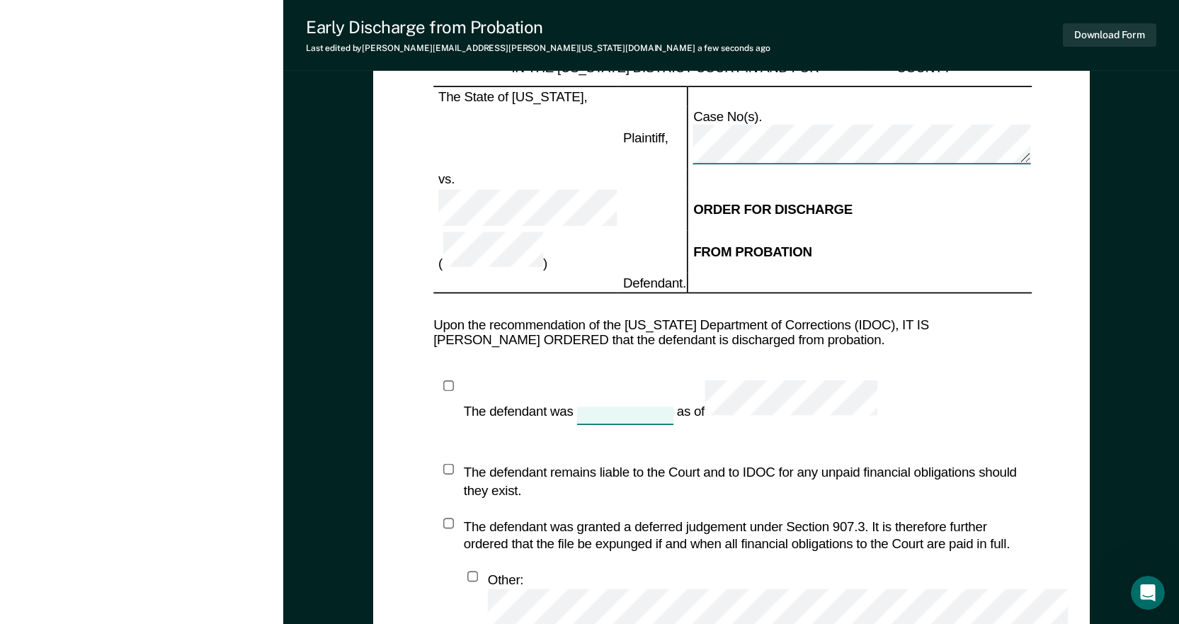
scroll to position [1490, 0]
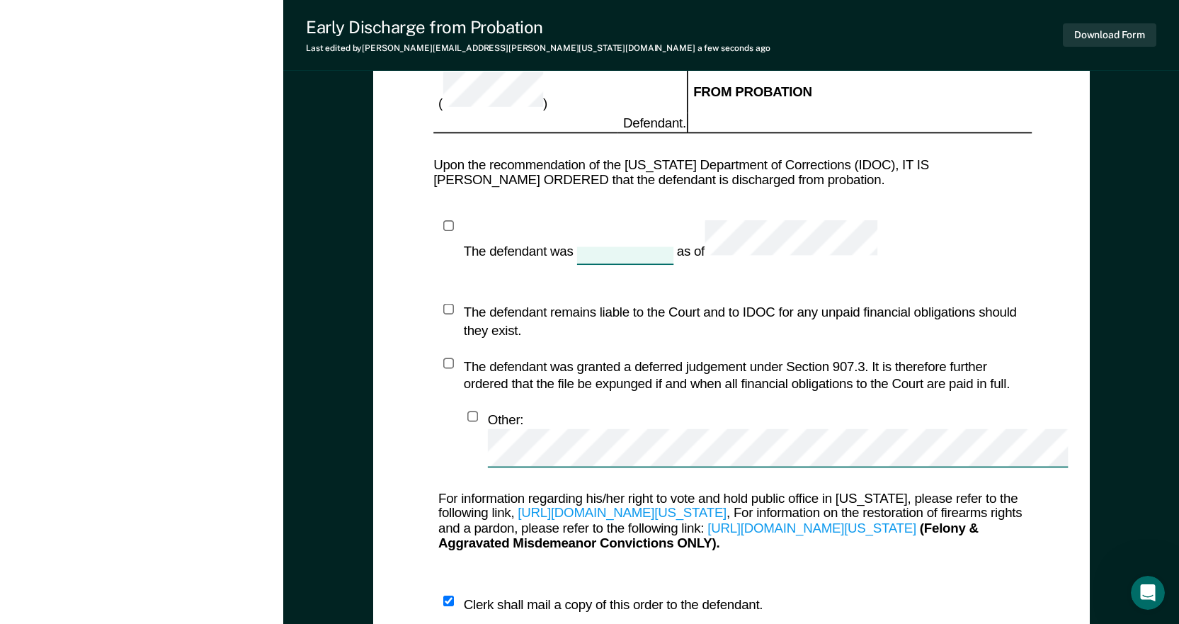
click at [492, 491] on div "IN THE [US_STATE] DISTRICT COURT IN AND FOR COUNTY The State of [US_STATE], Pla…" at bounding box center [730, 264] width 673 height 890
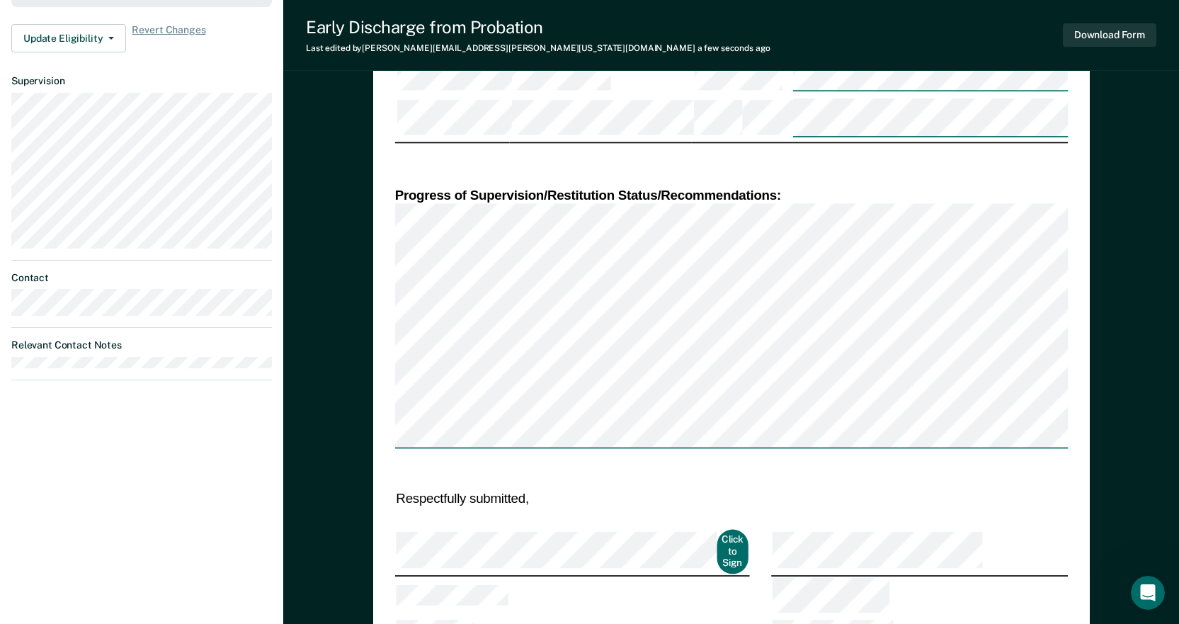
scroll to position [428, 0]
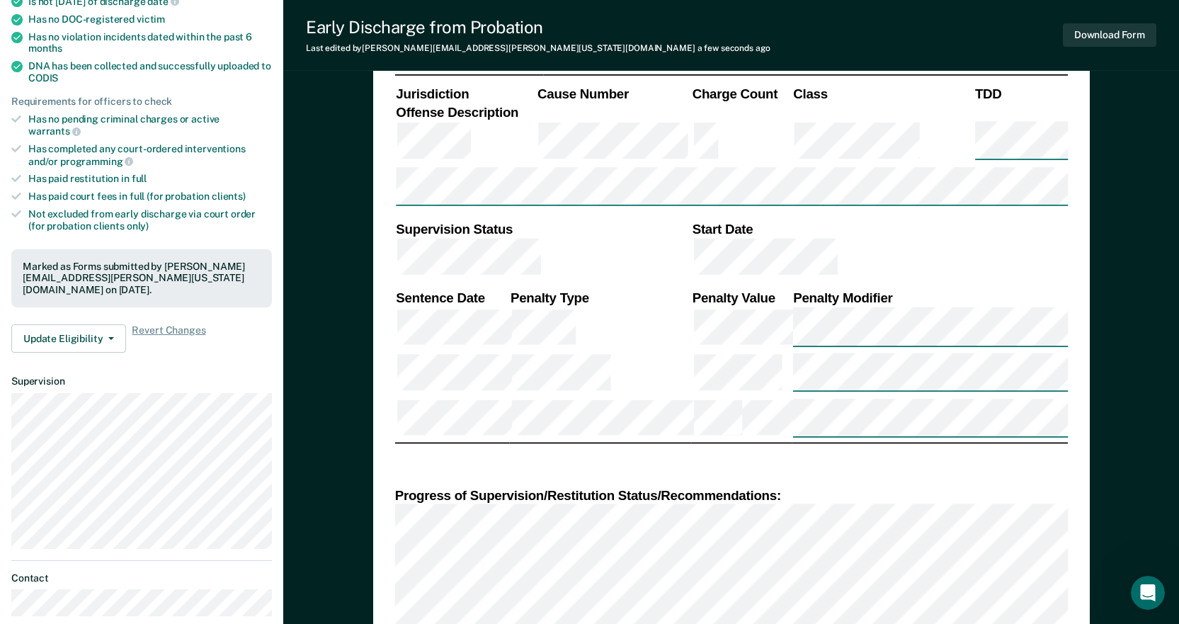
click at [80, 263] on div "Marked as Forms submitted by [PERSON_NAME][EMAIL_ADDRESS][PERSON_NAME][US_STATE…" at bounding box center [142, 278] width 238 height 35
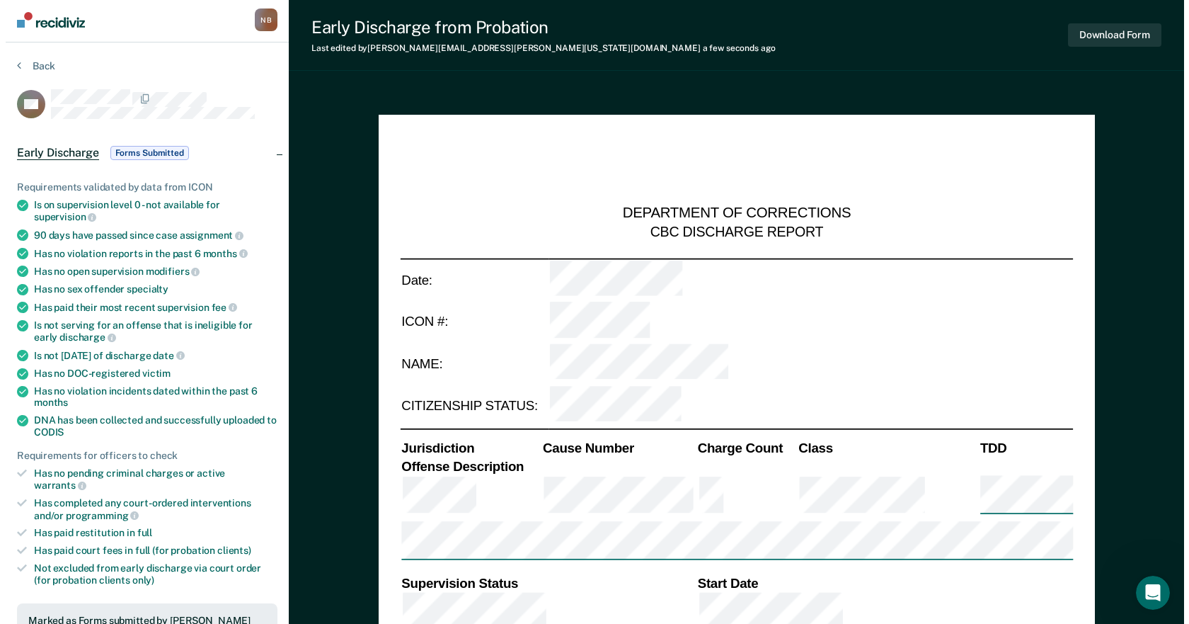
scroll to position [0, 0]
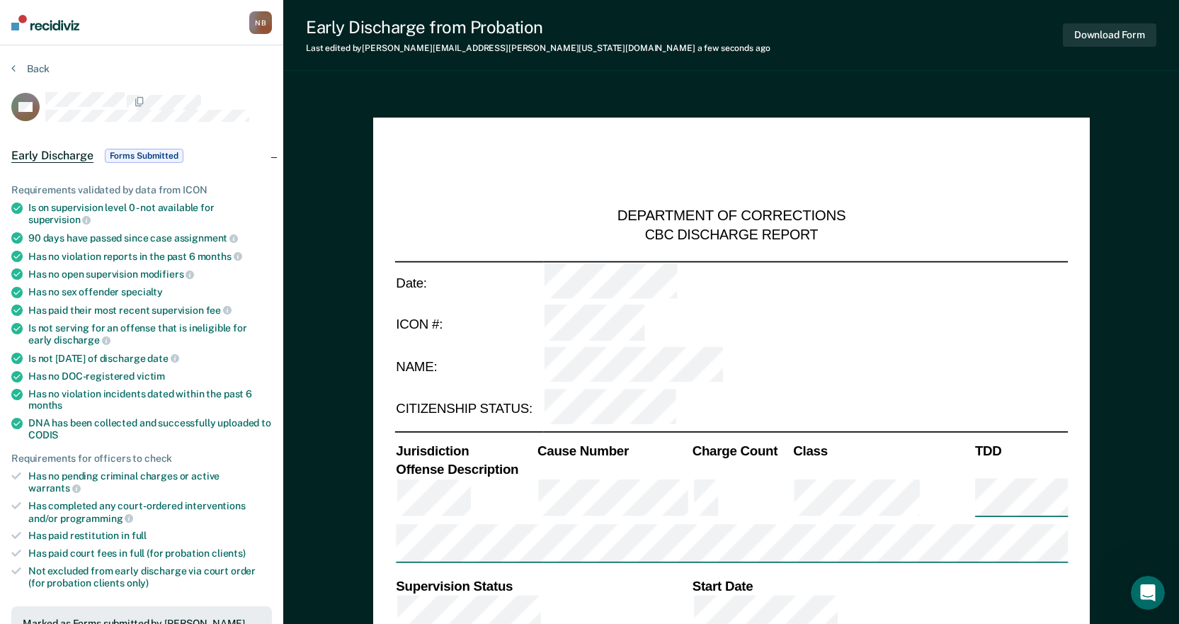
click at [59, 147] on div "Early Discharge Forms Submitted" at bounding box center [98, 155] width 175 height 23
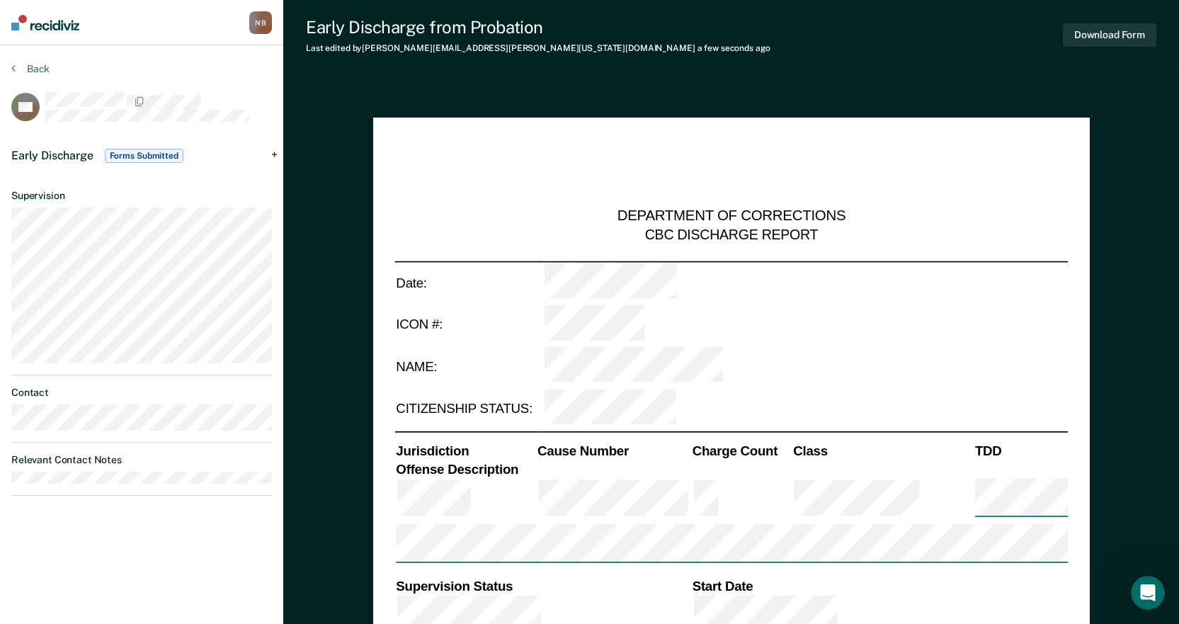
click at [59, 147] on div "Early Discharge Forms Submitted" at bounding box center [98, 155] width 175 height 23
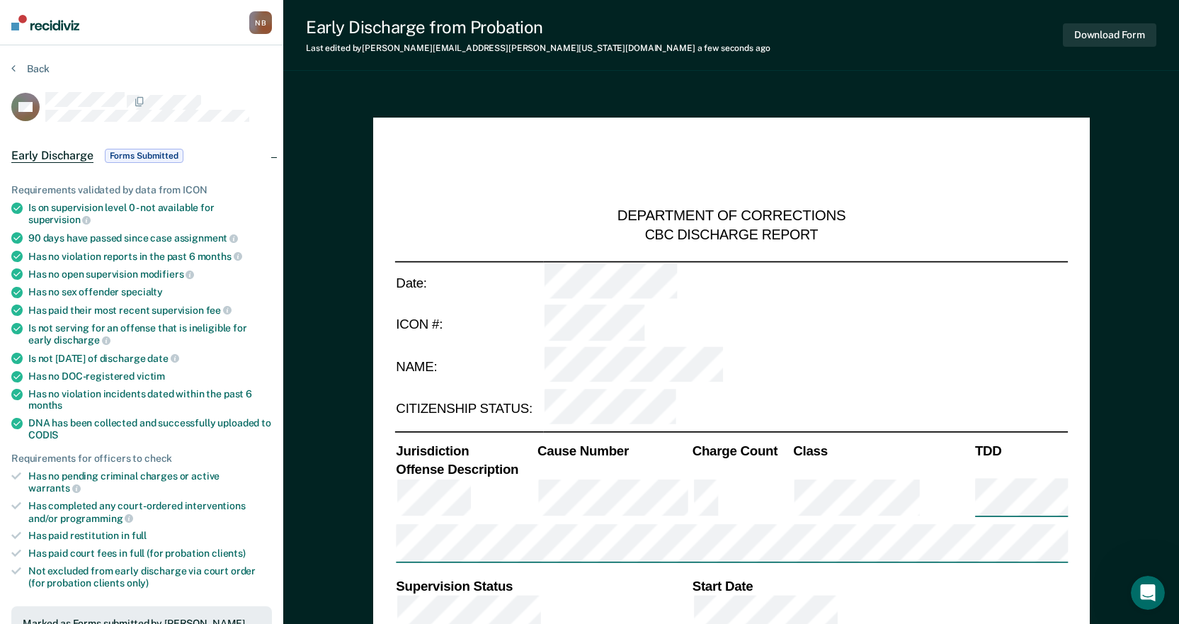
click at [169, 202] on div "Is on supervision level 0 - not available for supervision" at bounding box center [150, 214] width 244 height 24
click at [266, 159] on div "Early Discharge Forms Submitted" at bounding box center [141, 155] width 283 height 45
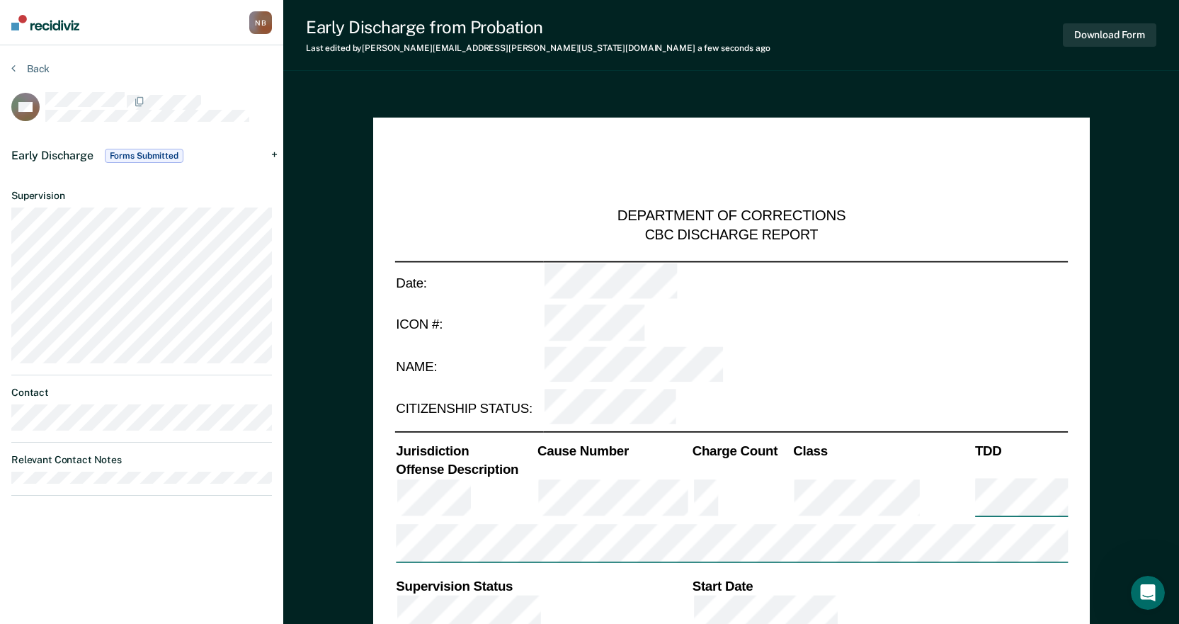
click at [580, 70] on div "Early Discharge from Probation Last edited by [PERSON_NAME][EMAIL_ADDRESS][PERS…" at bounding box center [731, 35] width 896 height 71
click at [14, 69] on icon at bounding box center [13, 67] width 4 height 11
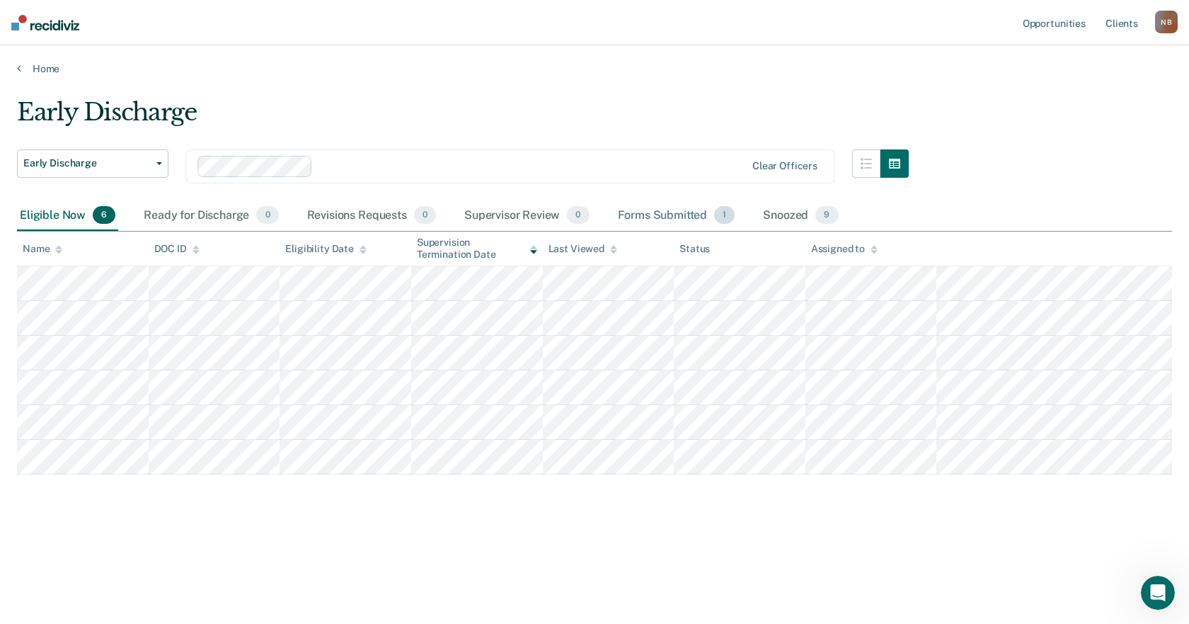
click at [643, 210] on div "Forms Submitted 1" at bounding box center [676, 215] width 123 height 31
click at [675, 217] on div "Forms Submitted 1" at bounding box center [676, 215] width 123 height 31
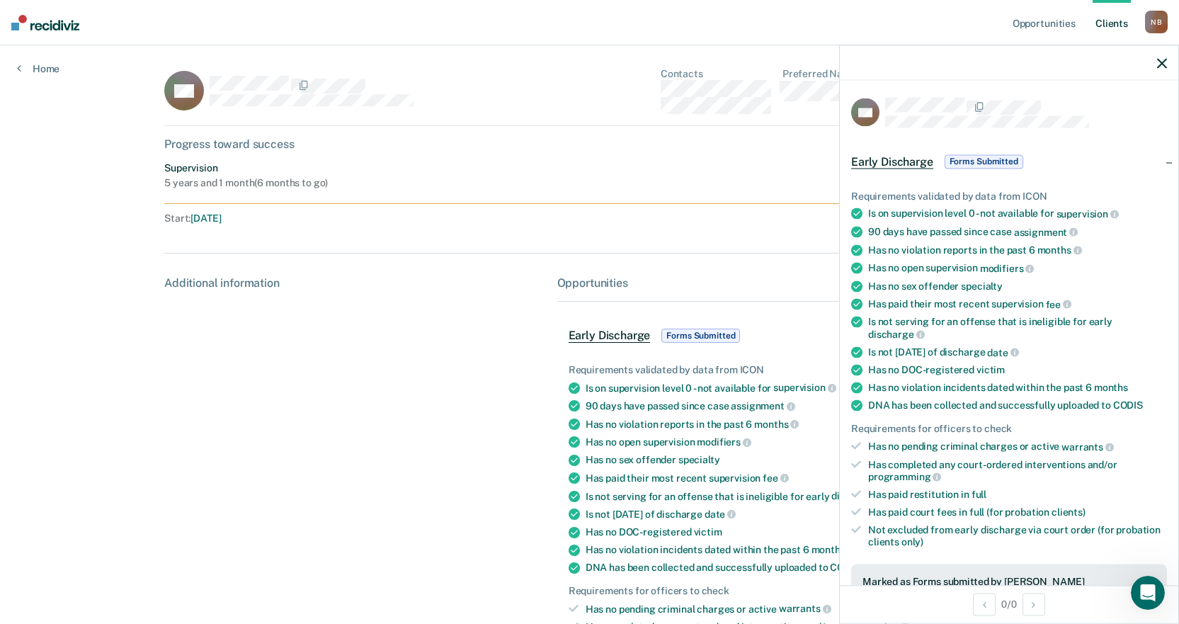
click at [569, 224] on div "Start : [DATE]" at bounding box center [377, 218] width 426 height 12
click at [612, 323] on div "Early Discharge Forms Submitted" at bounding box center [785, 335] width 457 height 45
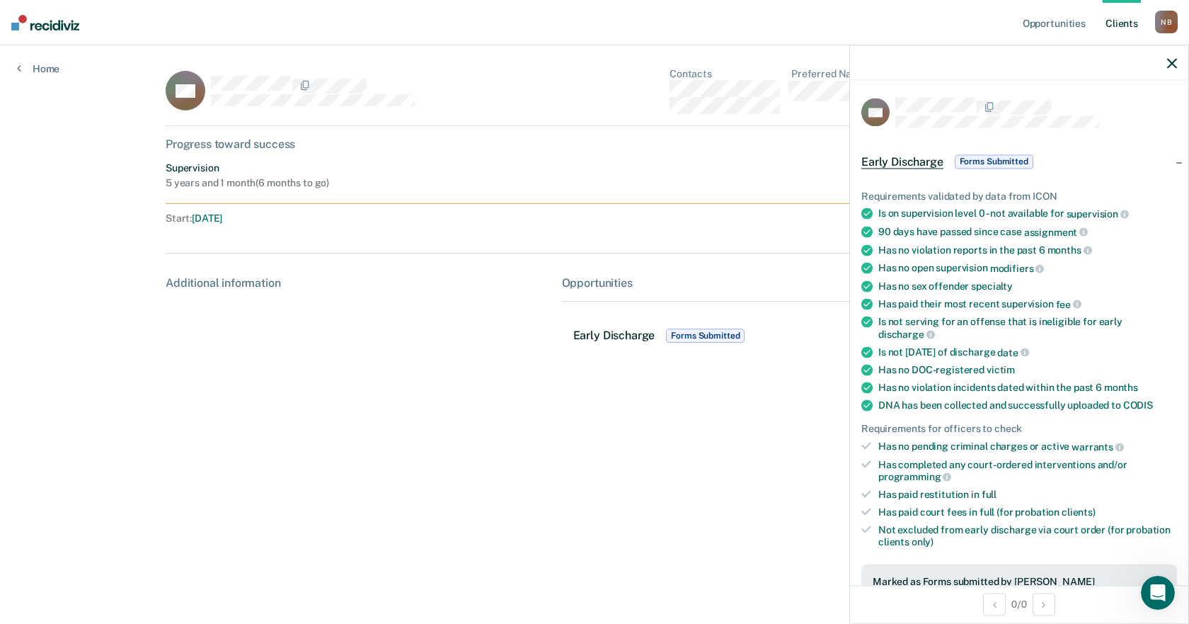
click at [612, 323] on div "Early Discharge Forms Submitted" at bounding box center [793, 335] width 462 height 45
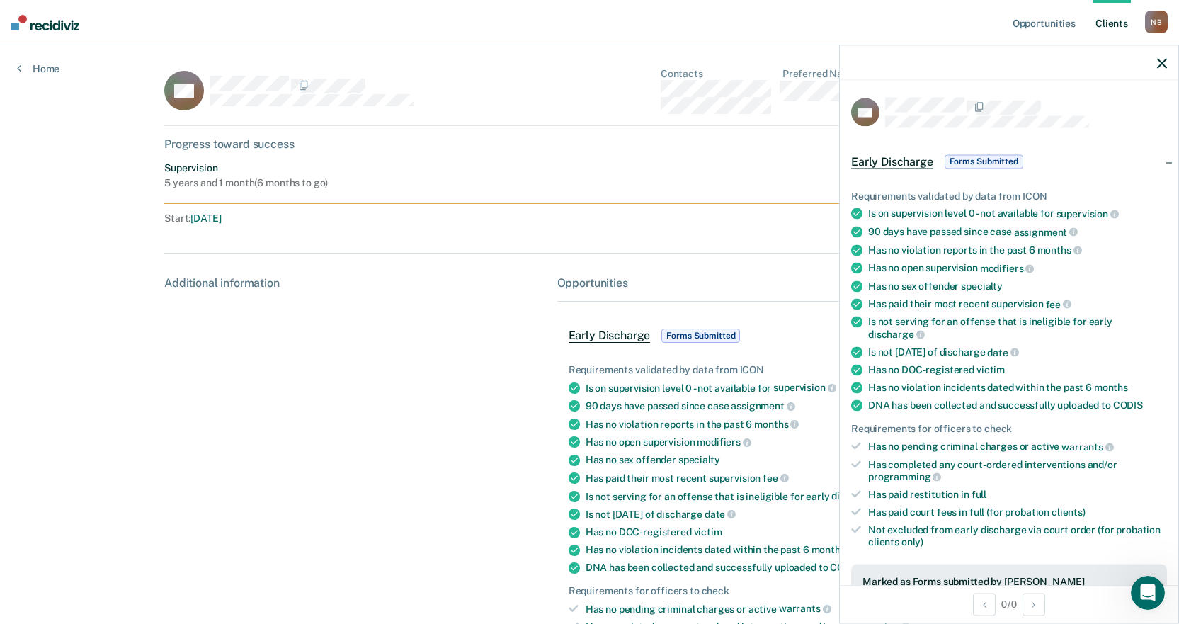
click at [1163, 62] on icon "button" at bounding box center [1162, 63] width 10 height 10
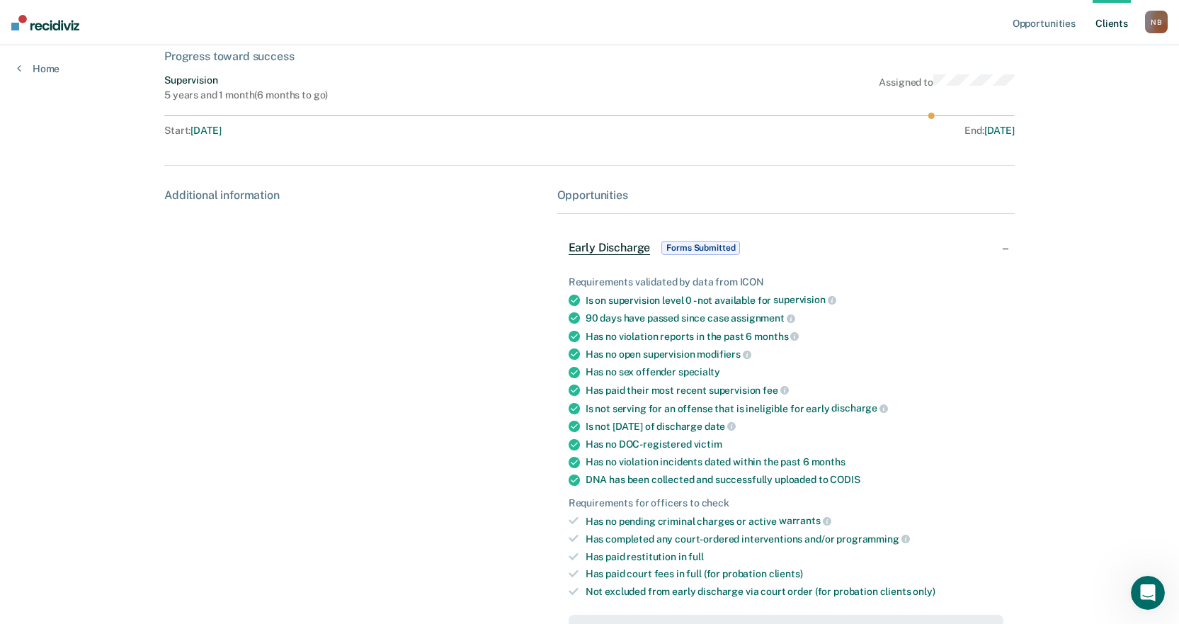
scroll to position [244, 0]
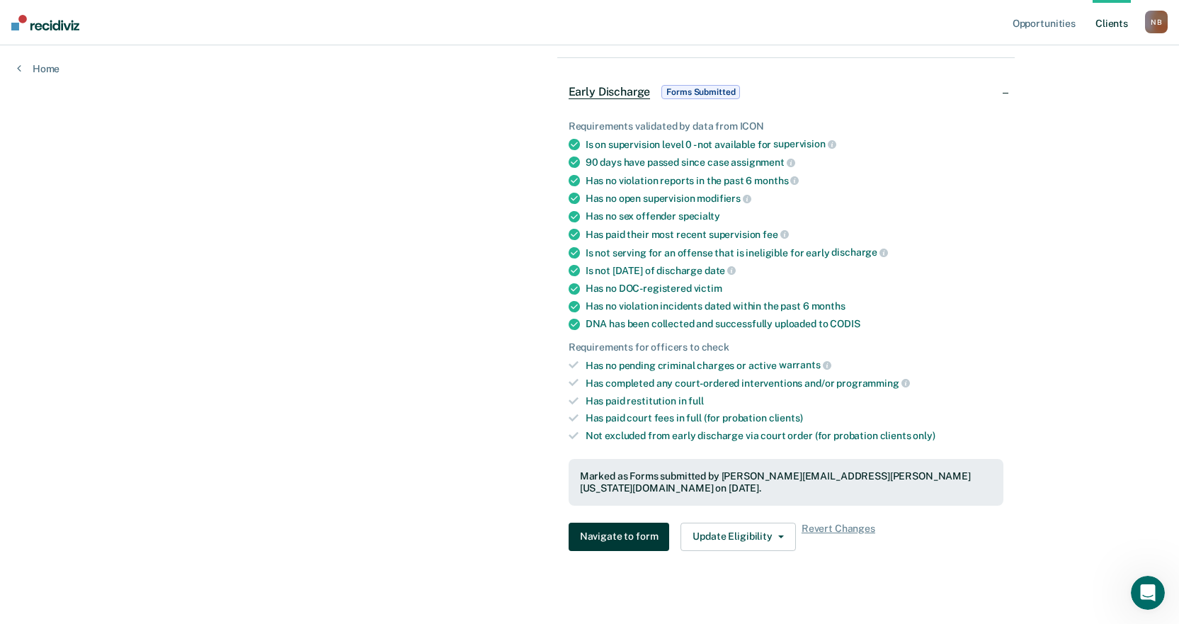
click at [624, 525] on button "Navigate to form" at bounding box center [619, 537] width 101 height 28
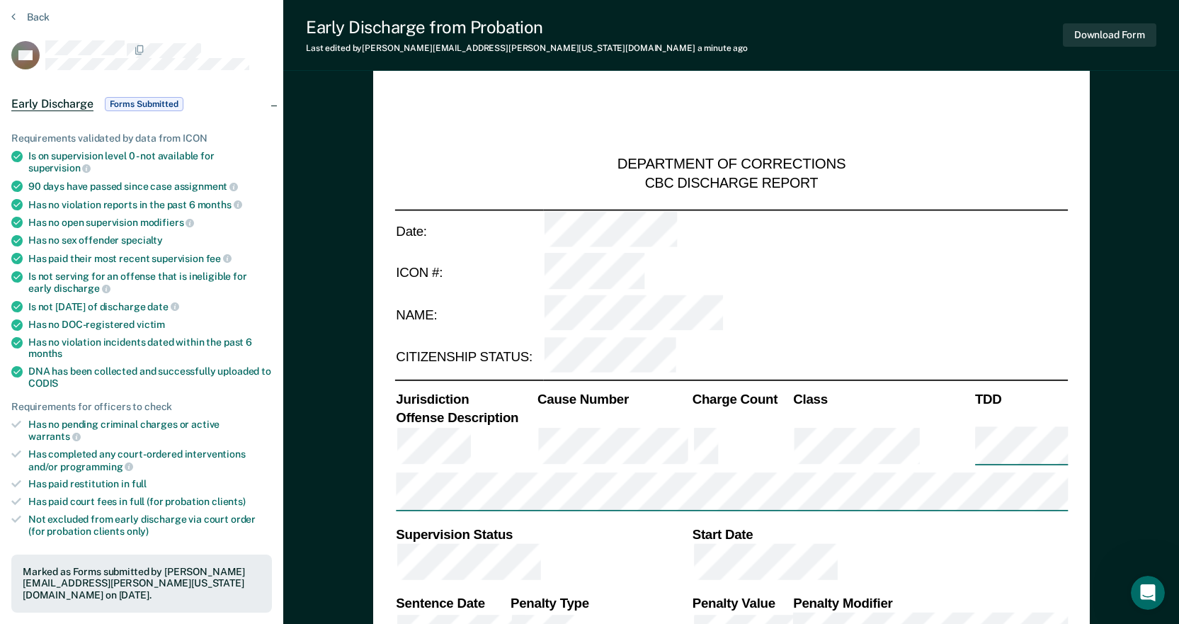
scroll to position [212, 0]
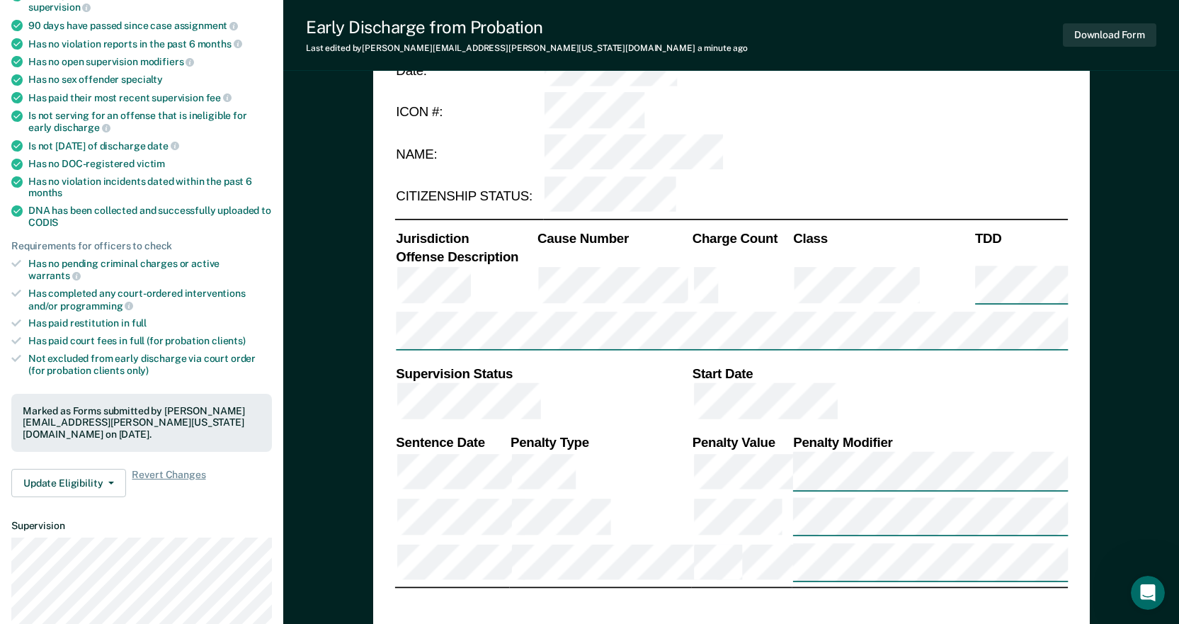
click at [12, 261] on icon at bounding box center [16, 263] width 10 height 10
click at [19, 288] on icon at bounding box center [16, 293] width 10 height 10
click at [21, 355] on li "Not excluded from early discharge via court order (for probation clients only)" at bounding box center [141, 365] width 261 height 24
click at [65, 469] on button "Update Eligibility" at bounding box center [68, 483] width 115 height 28
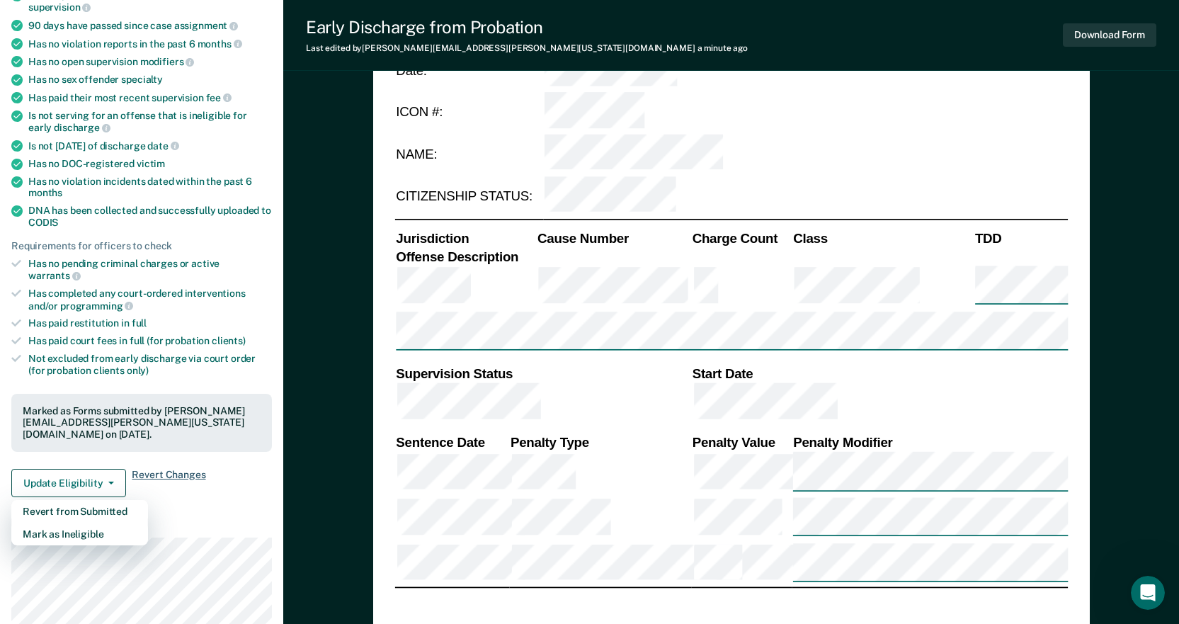
click at [164, 469] on span "Revert Changes" at bounding box center [169, 483] width 74 height 28
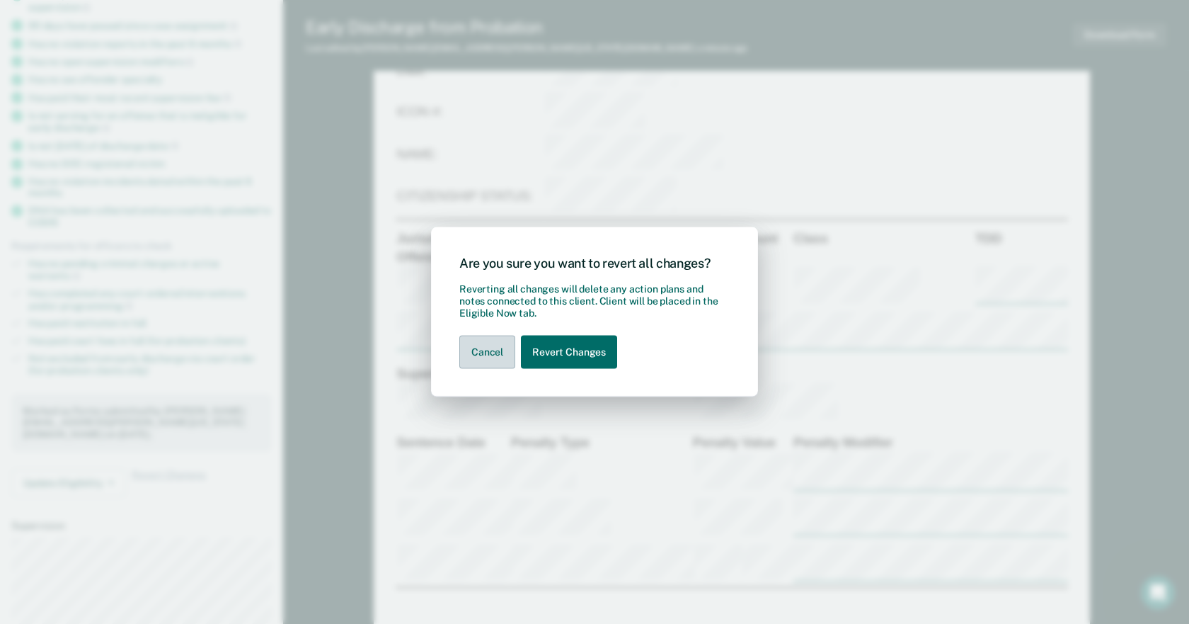
click at [472, 354] on button "Cancel" at bounding box center [488, 352] width 56 height 33
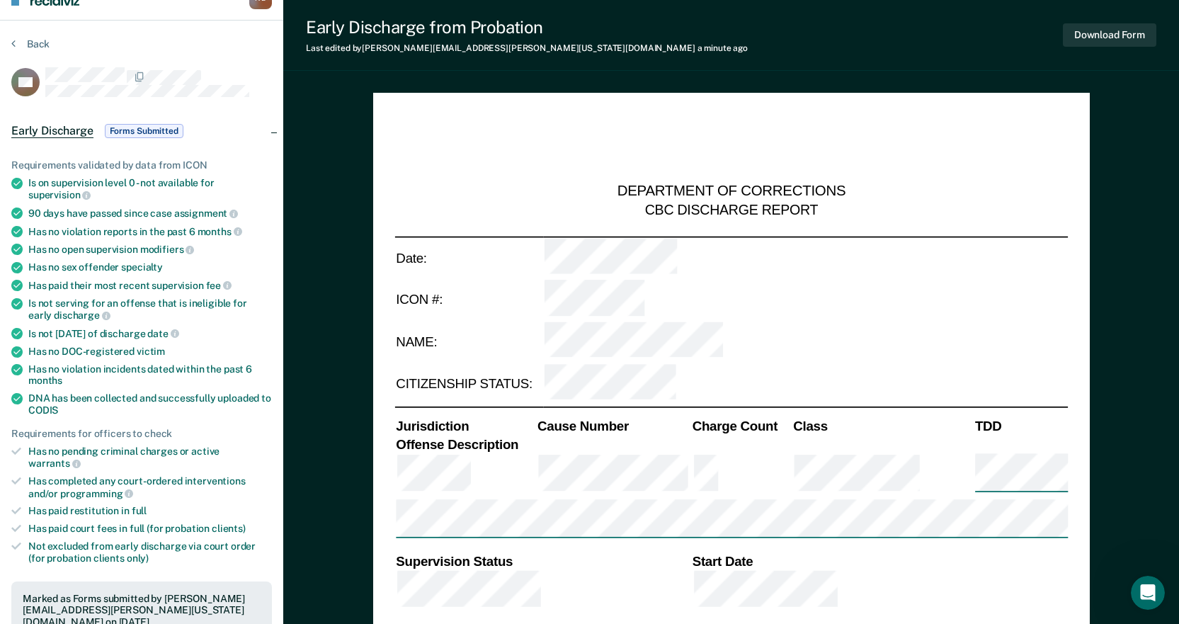
scroll to position [0, 0]
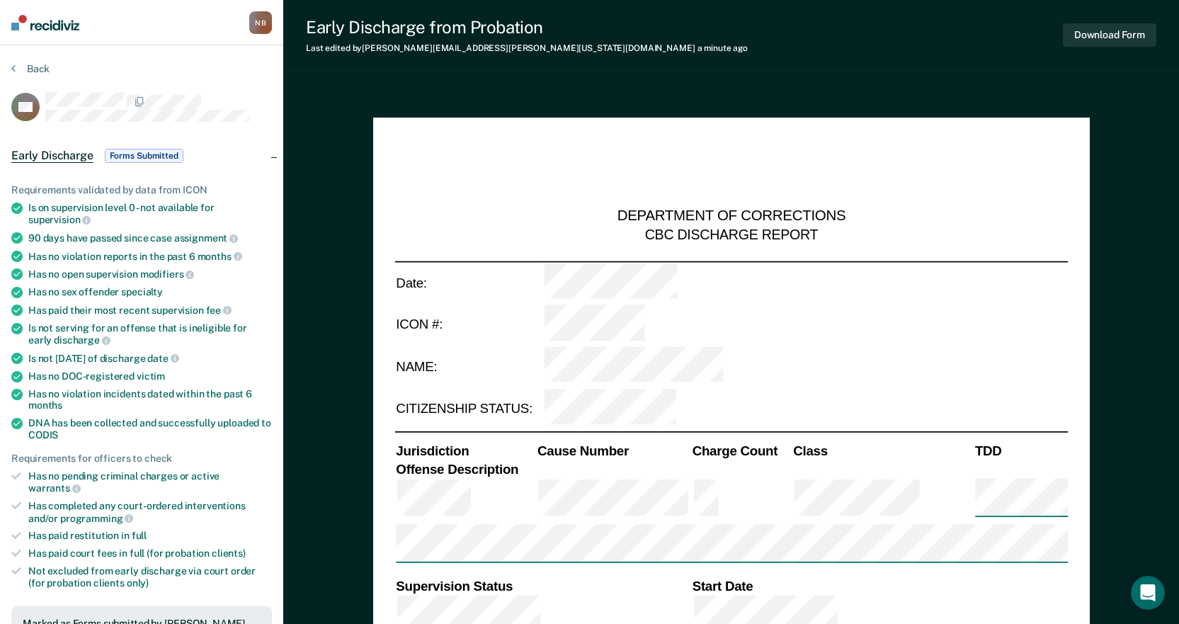
drag, startPoint x: 703, startPoint y: 258, endPoint x: 666, endPoint y: 215, distance: 57.2
click at [666, 215] on div "DEPARTMENT OF CORRECTIONS" at bounding box center [731, 216] width 229 height 19
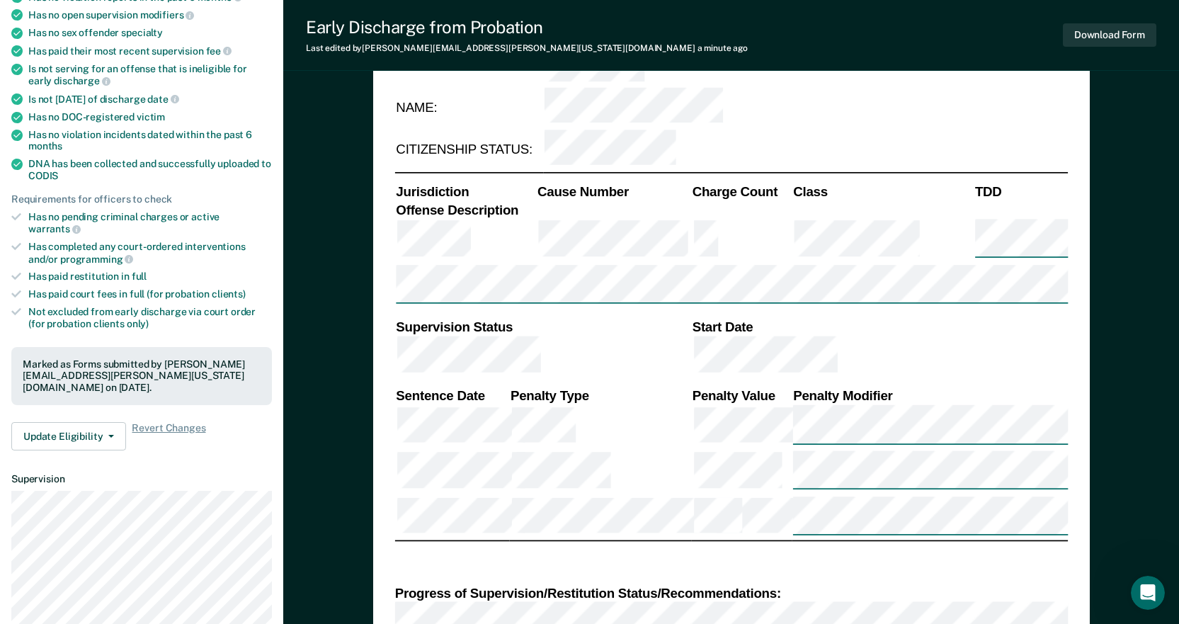
scroll to position [283, 0]
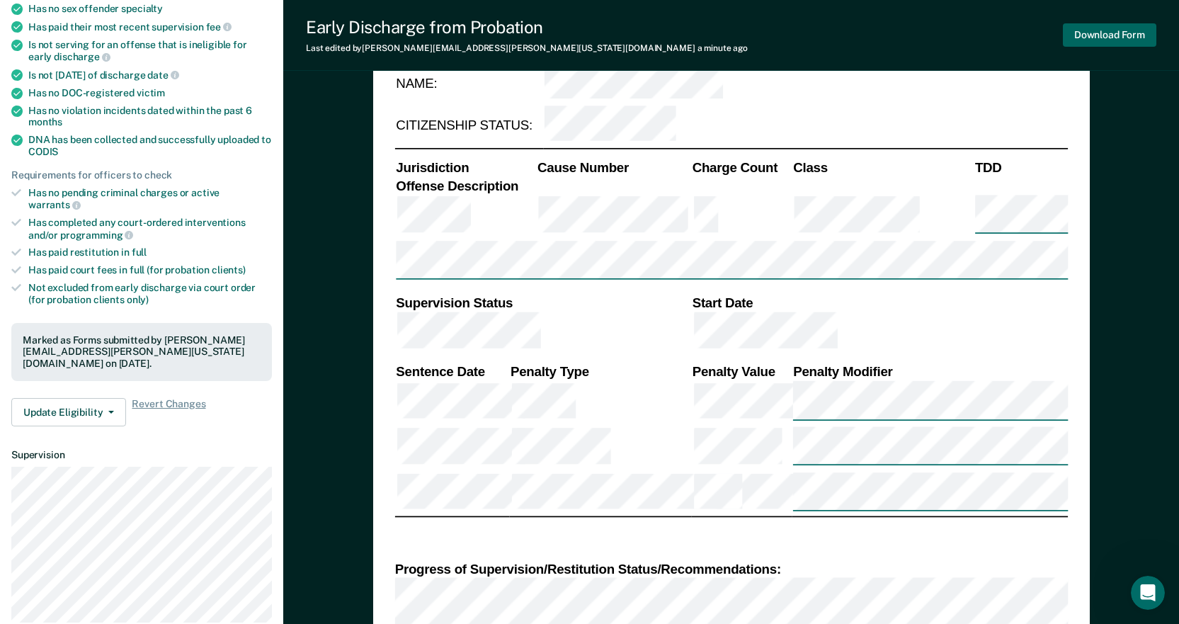
click at [1099, 40] on button "Download Form" at bounding box center [1109, 34] width 93 height 23
type textarea "x"
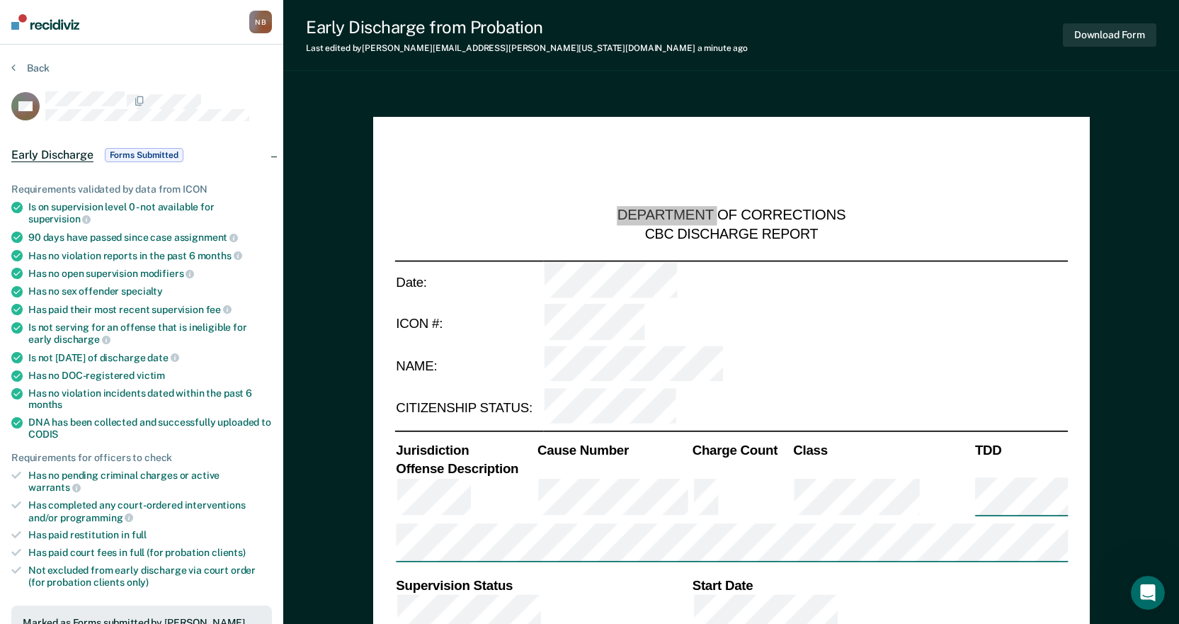
scroll to position [0, 0]
